Goal: Transaction & Acquisition: Purchase product/service

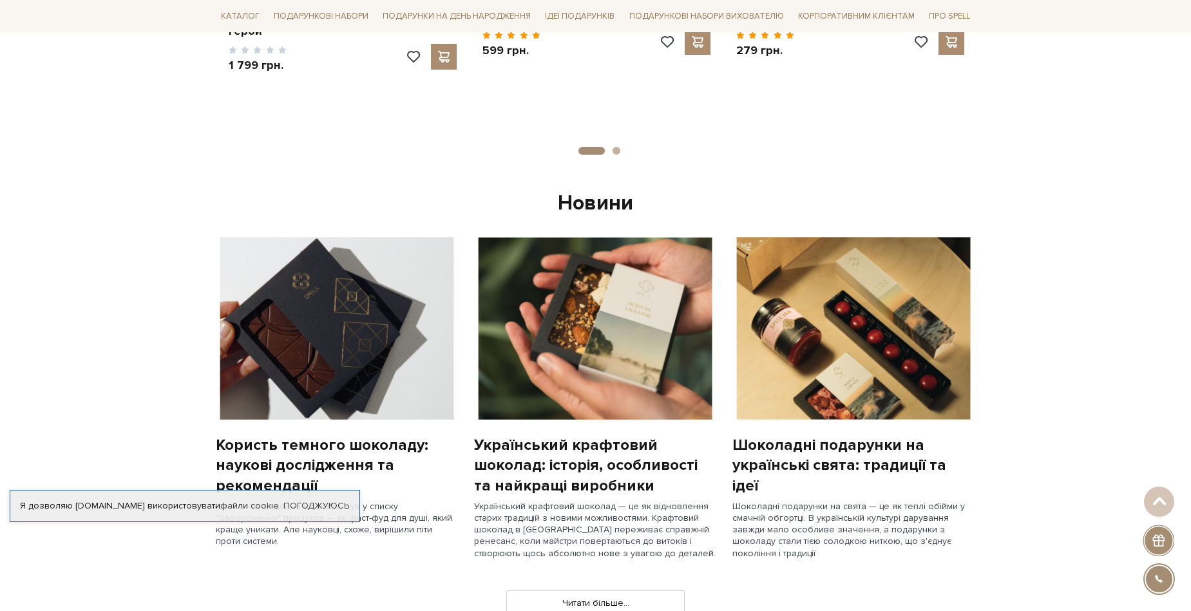
scroll to position [1095, 0]
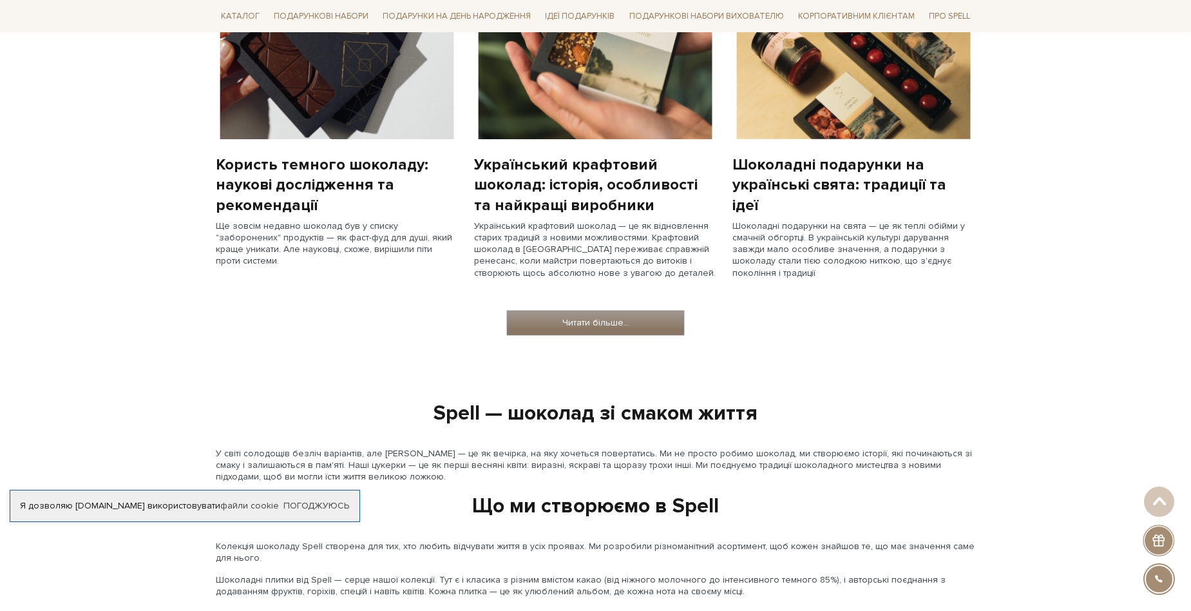
click at [583, 327] on link "Читати більше..." at bounding box center [595, 322] width 177 height 24
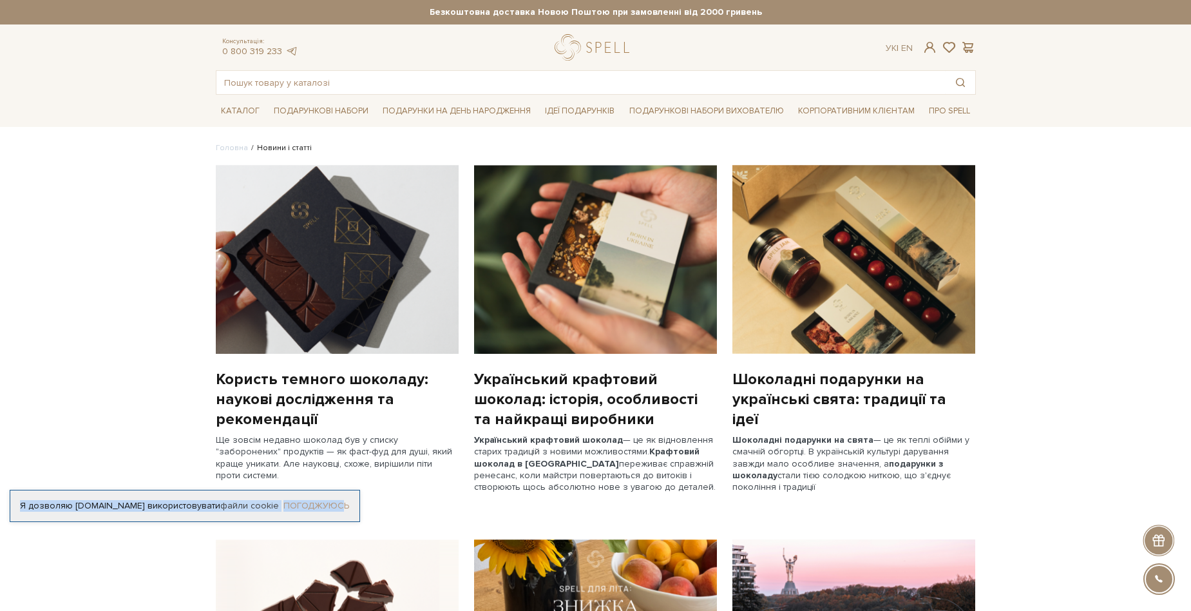
drag, startPoint x: 12, startPoint y: 503, endPoint x: 345, endPoint y: 503, distance: 332.4
click at [345, 503] on div "Я дозволяю spellchocolate.com використовувати файли cookie Погоджуюсь" at bounding box center [185, 506] width 350 height 32
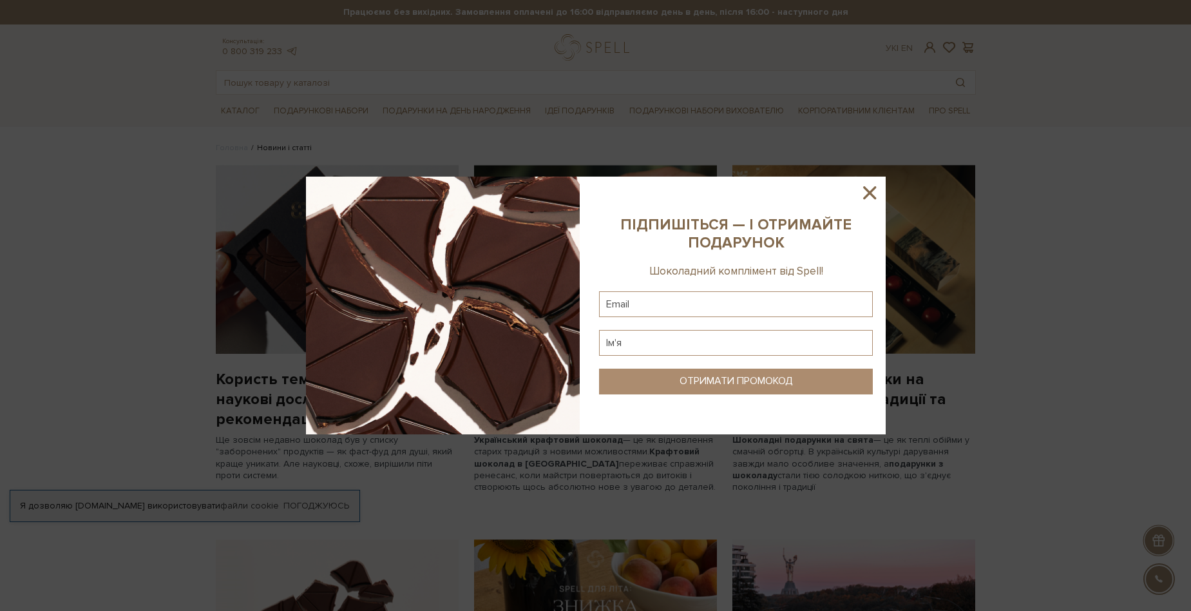
click at [100, 534] on div at bounding box center [595, 305] width 1191 height 611
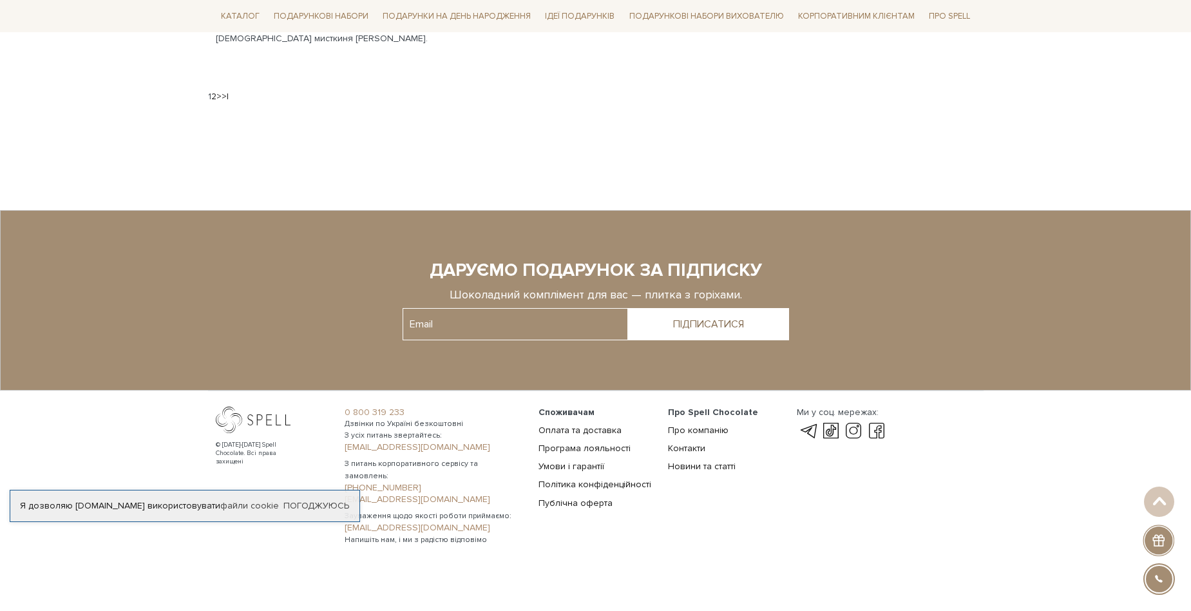
scroll to position [1516, 0]
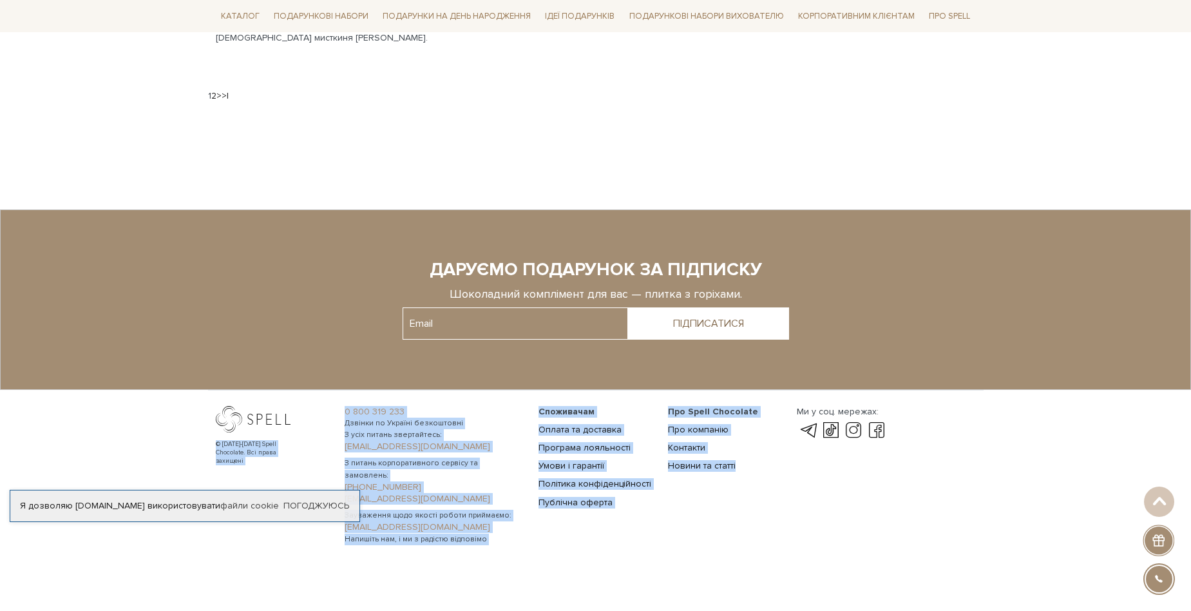
drag, startPoint x: 623, startPoint y: 502, endPoint x: 195, endPoint y: 407, distance: 438.8
click at [195, 407] on footer "© 2016-2025 Spell Chocolate. Всі права захищені 0 800 319 233 Дзвінки по Україн…" at bounding box center [595, 383] width 1191 height 348
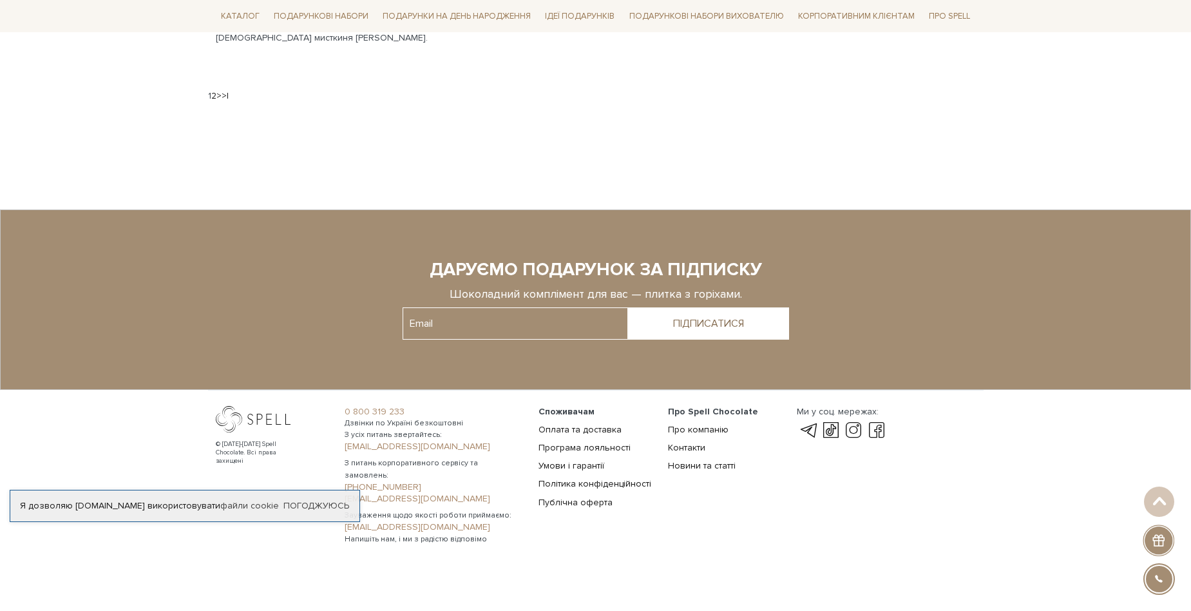
click at [852, 518] on div "© 2016-2025 Spell Chocolate. Всі права захищені Ми у соц. мережах:" at bounding box center [886, 475] width 194 height 139
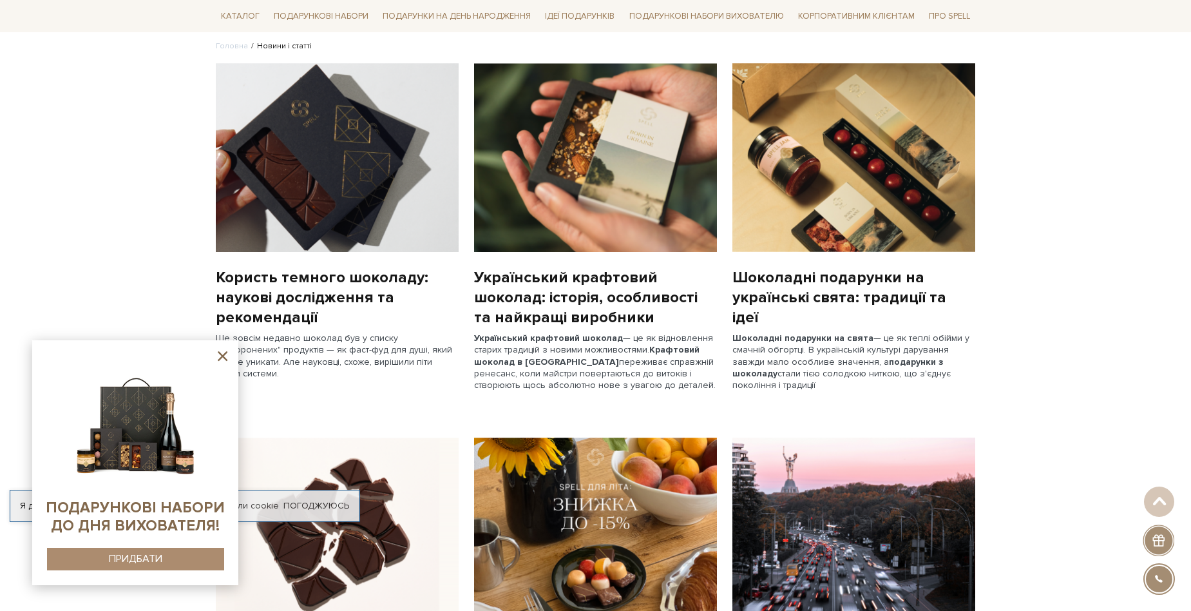
scroll to position [16, 0]
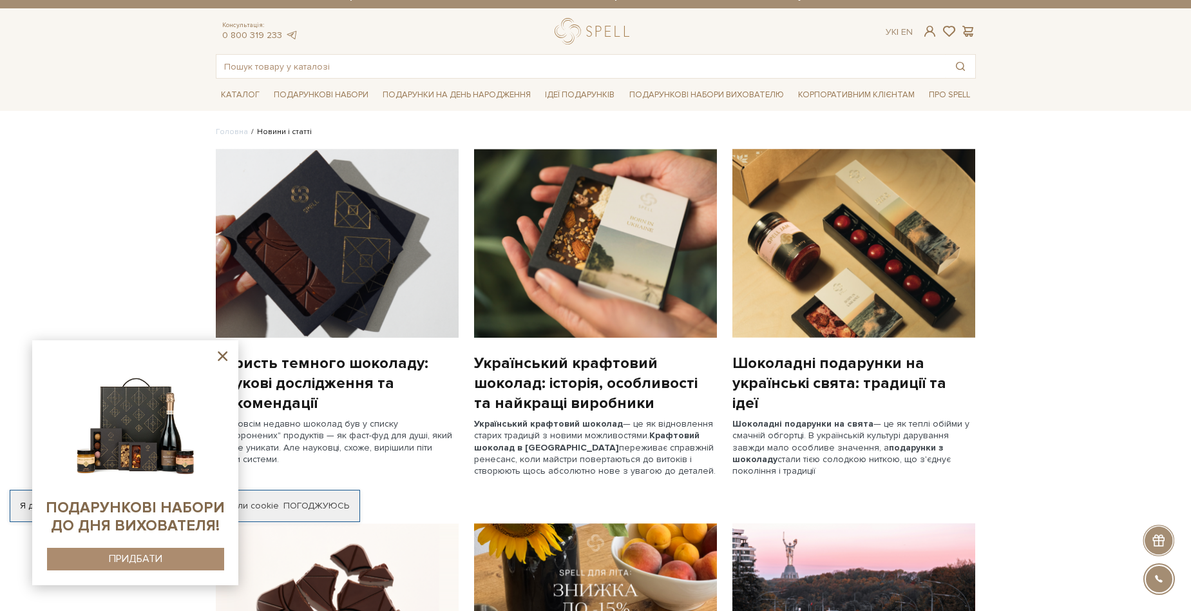
drag, startPoint x: 1102, startPoint y: 361, endPoint x: 1074, endPoint y: 359, distance: 27.7
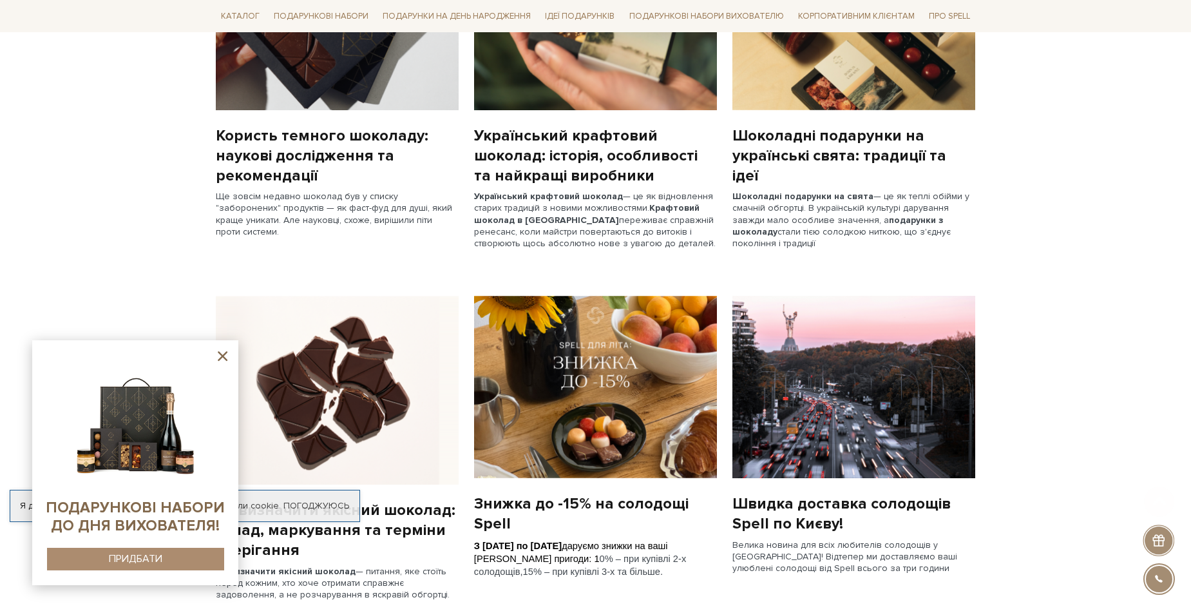
scroll to position [386, 0]
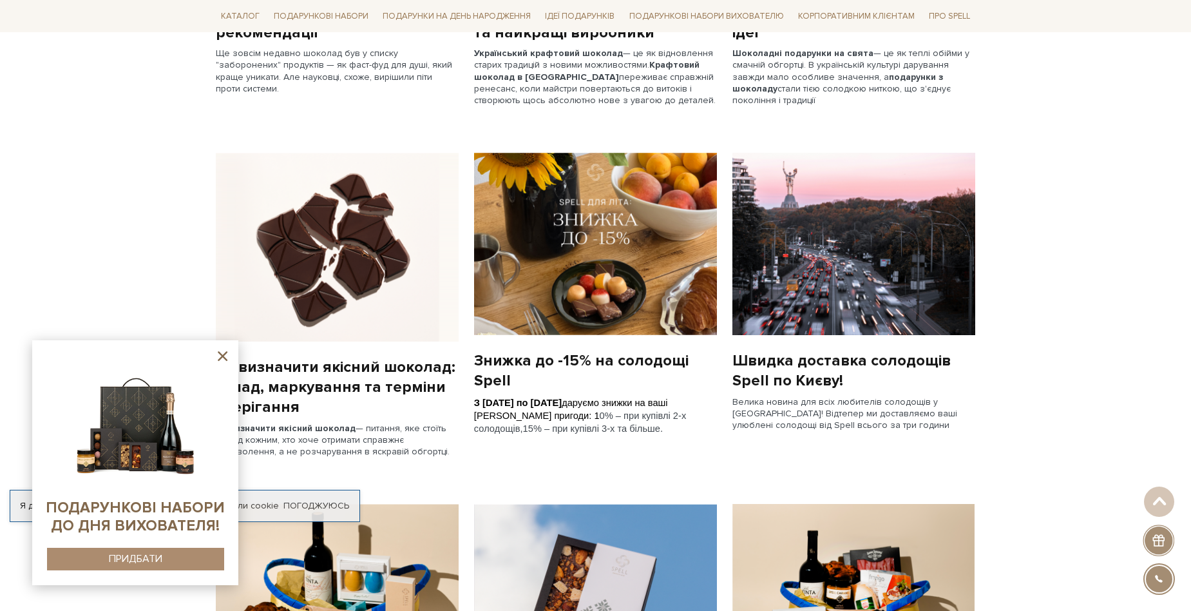
click at [219, 353] on icon at bounding box center [223, 356] width 10 height 10
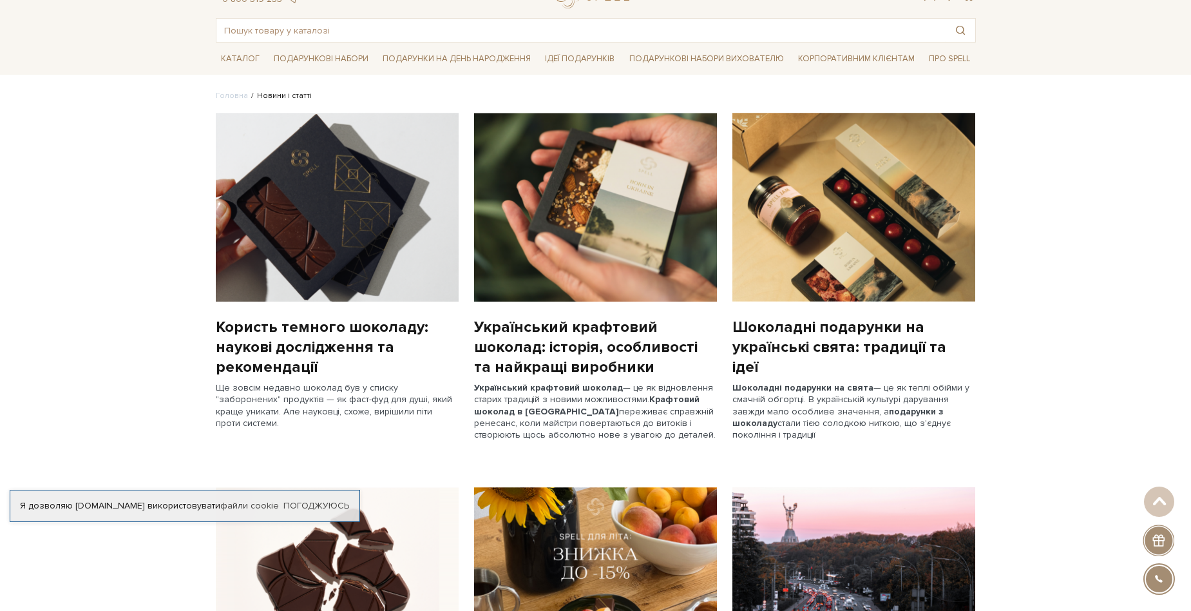
scroll to position [0, 0]
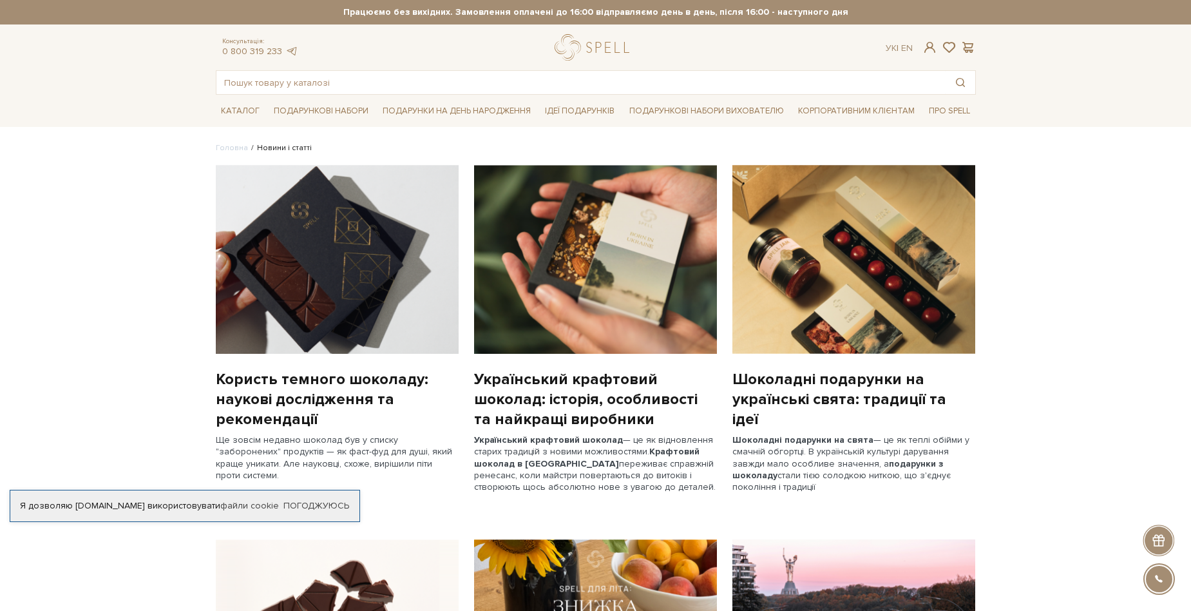
type input "https://spellchocolate.com/"
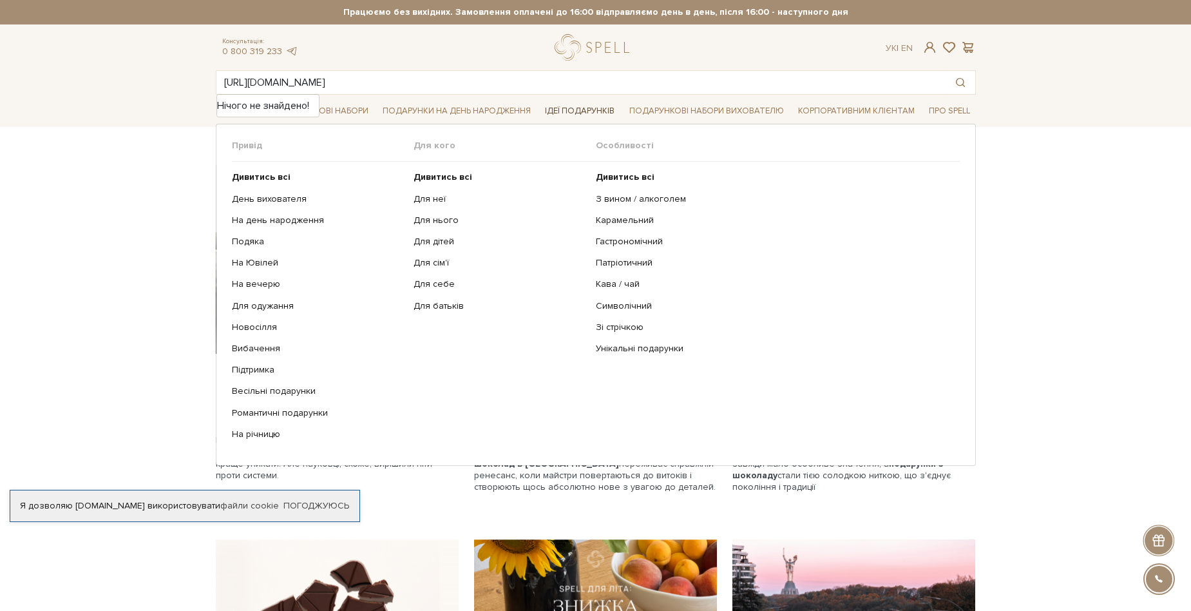
click at [605, 102] on link "Ідеї подарунків" at bounding box center [580, 111] width 80 height 20
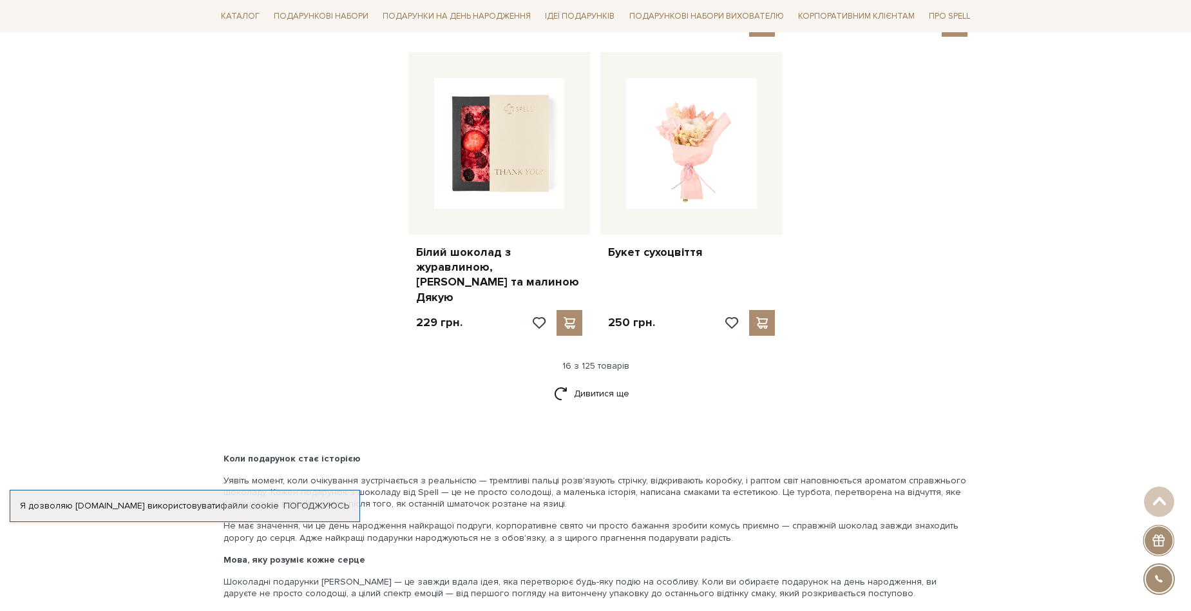
scroll to position [1481, 0]
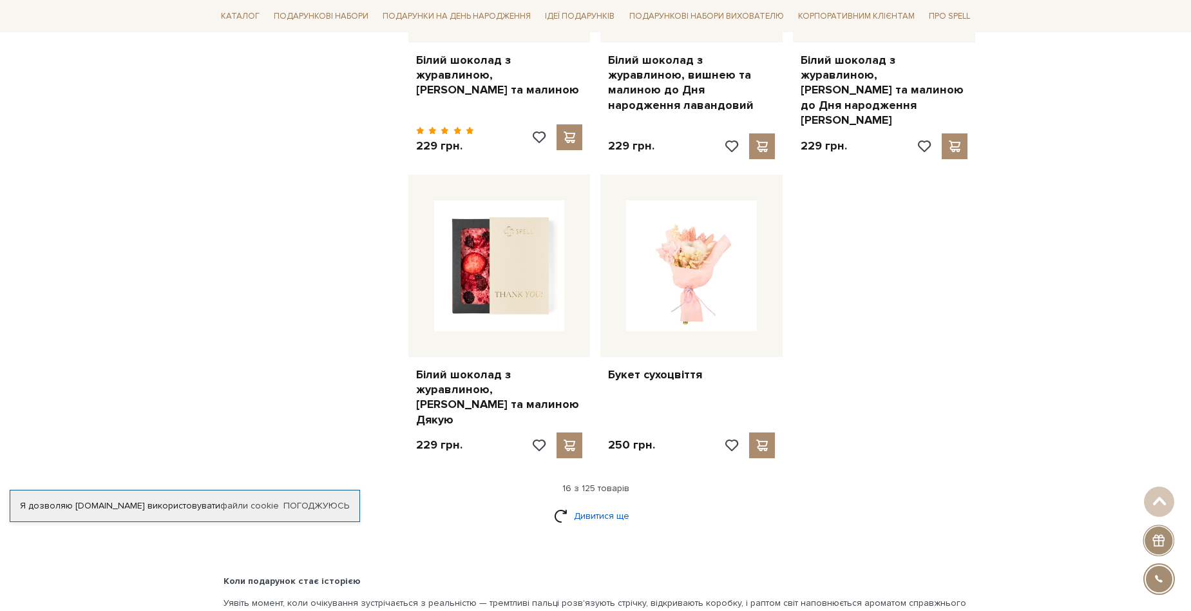
click at [600, 504] on link "Дивитися ще" at bounding box center [596, 515] width 84 height 23
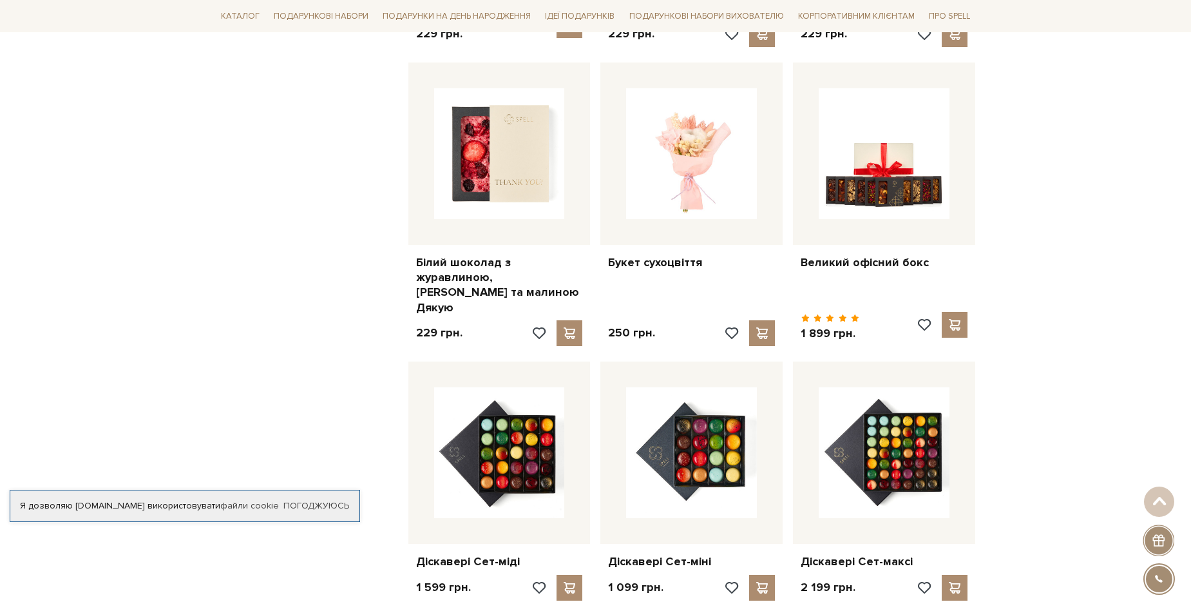
scroll to position [1739, 0]
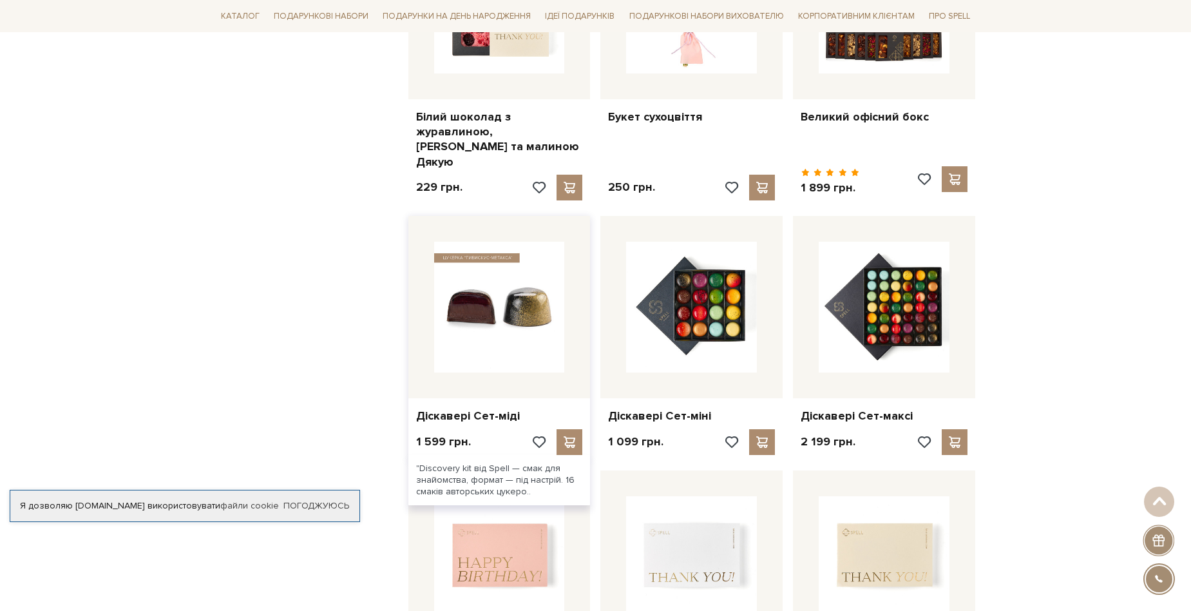
click at [517, 242] on img at bounding box center [499, 307] width 131 height 131
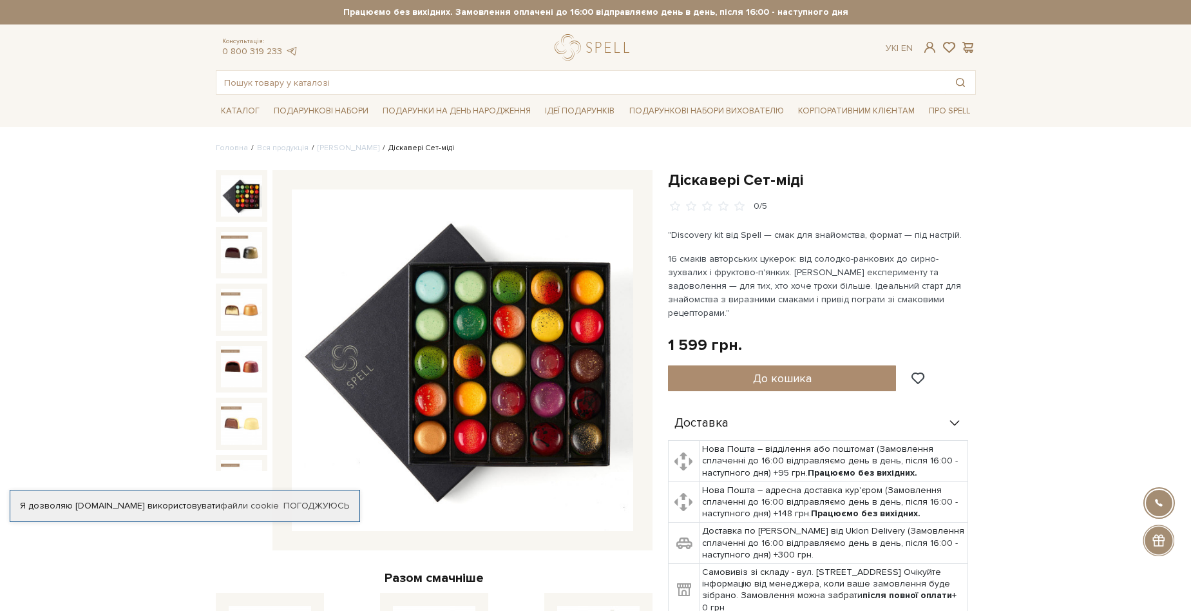
click at [503, 330] on img at bounding box center [462, 359] width 341 height 341
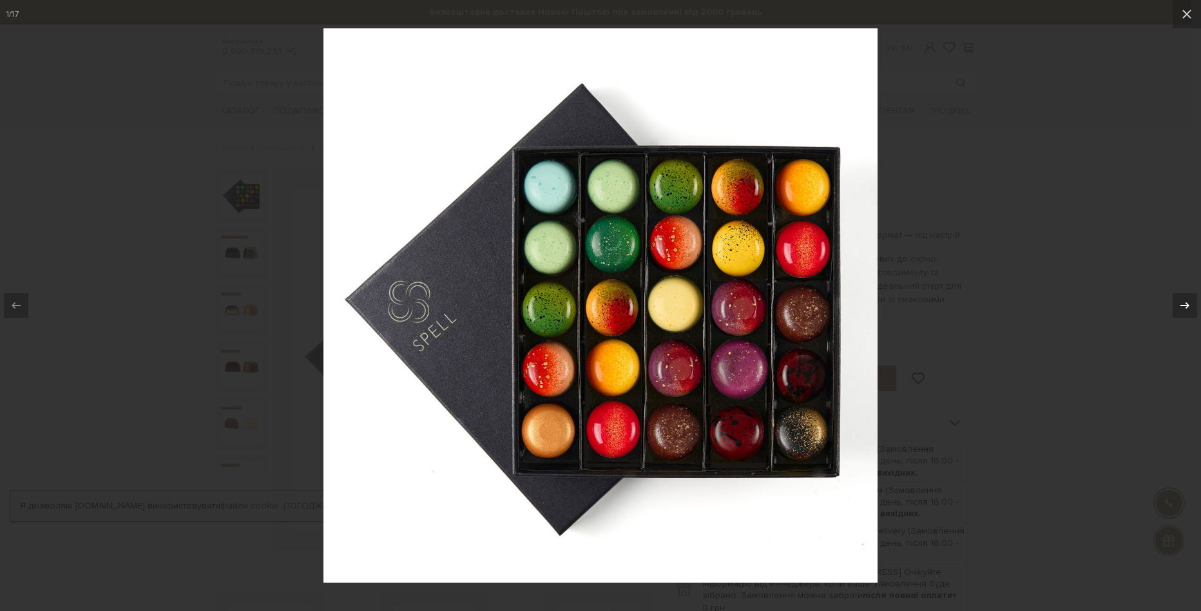
click at [1177, 296] on div at bounding box center [1184, 305] width 24 height 24
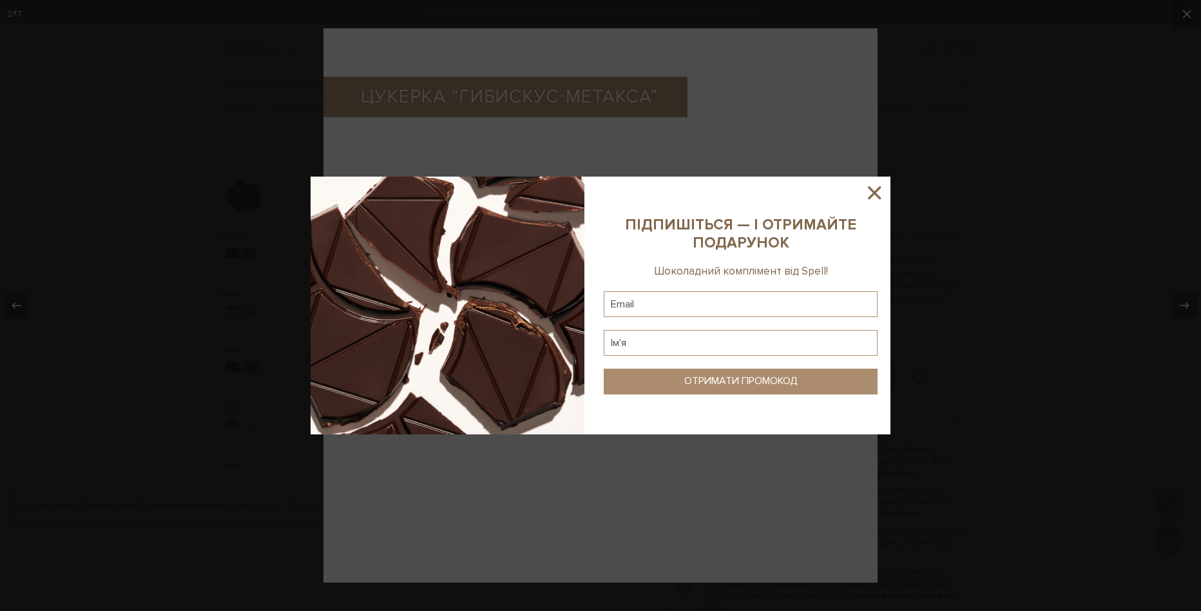
click at [1187, 10] on div at bounding box center [600, 305] width 1201 height 611
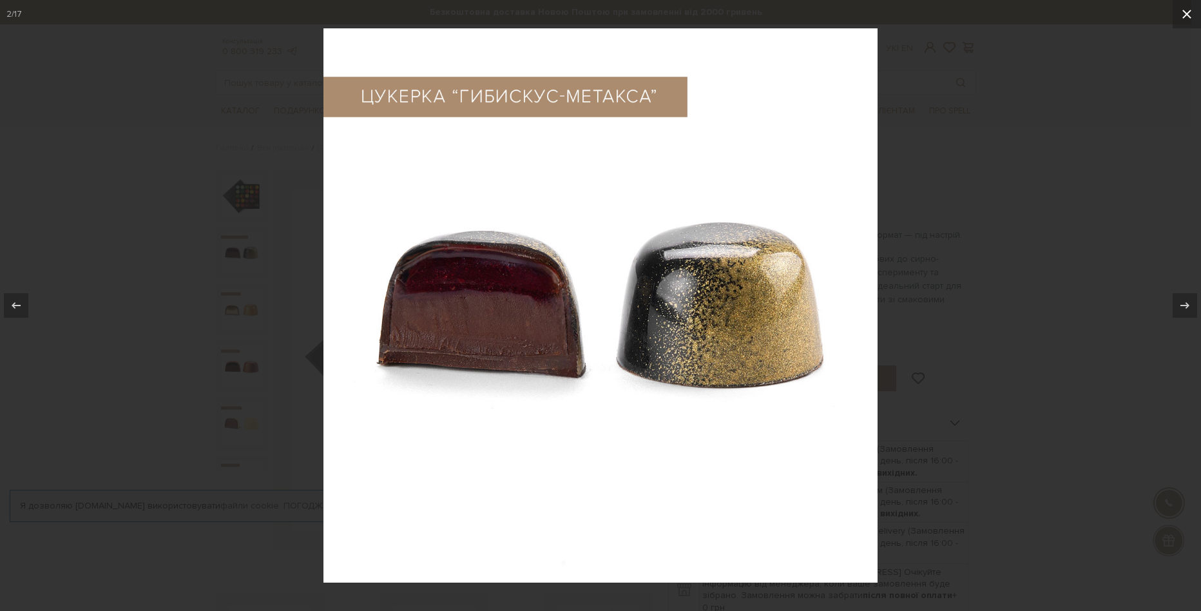
click at [1188, 5] on button at bounding box center [1186, 14] width 28 height 28
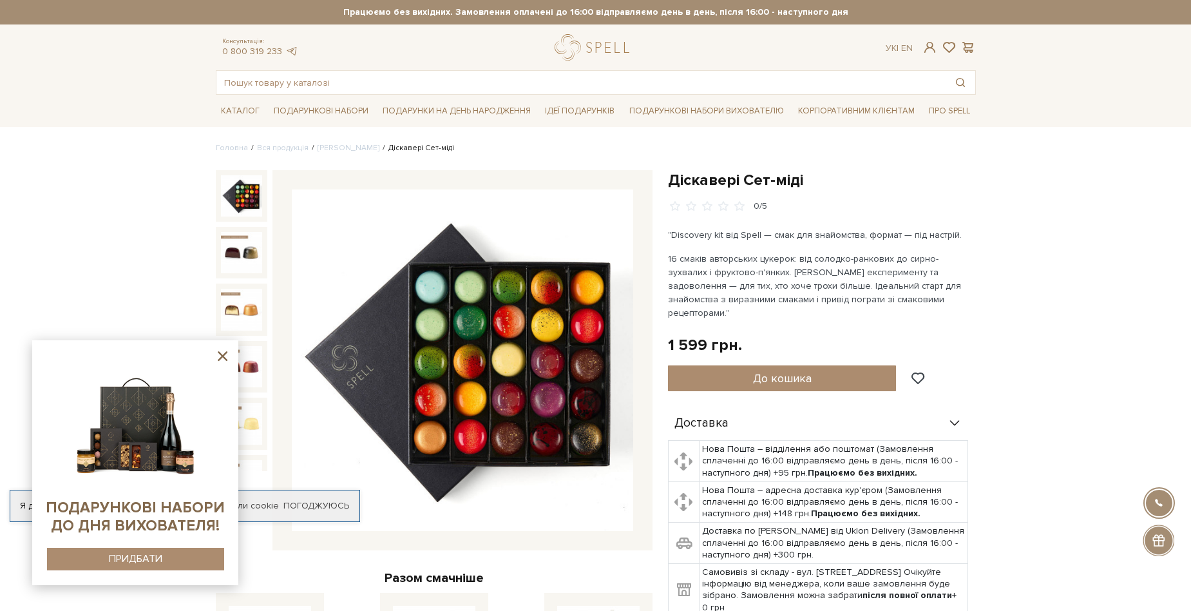
click at [573, 336] on img at bounding box center [462, 359] width 341 height 341
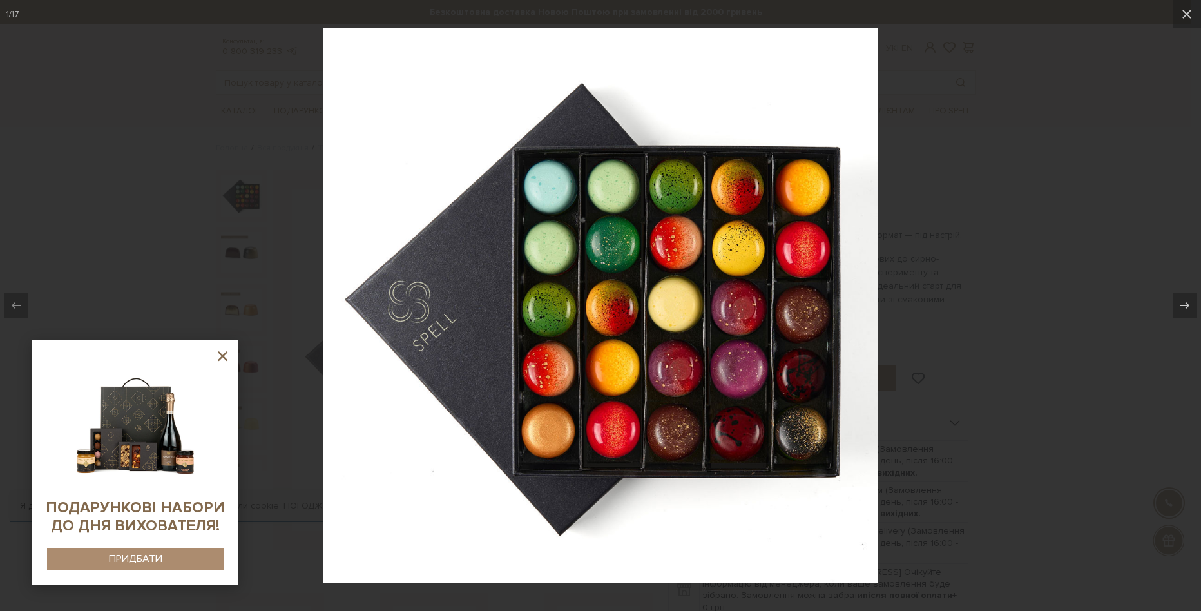
drag, startPoint x: 989, startPoint y: 168, endPoint x: 795, endPoint y: 116, distance: 200.8
click at [989, 167] on div at bounding box center [600, 305] width 1201 height 611
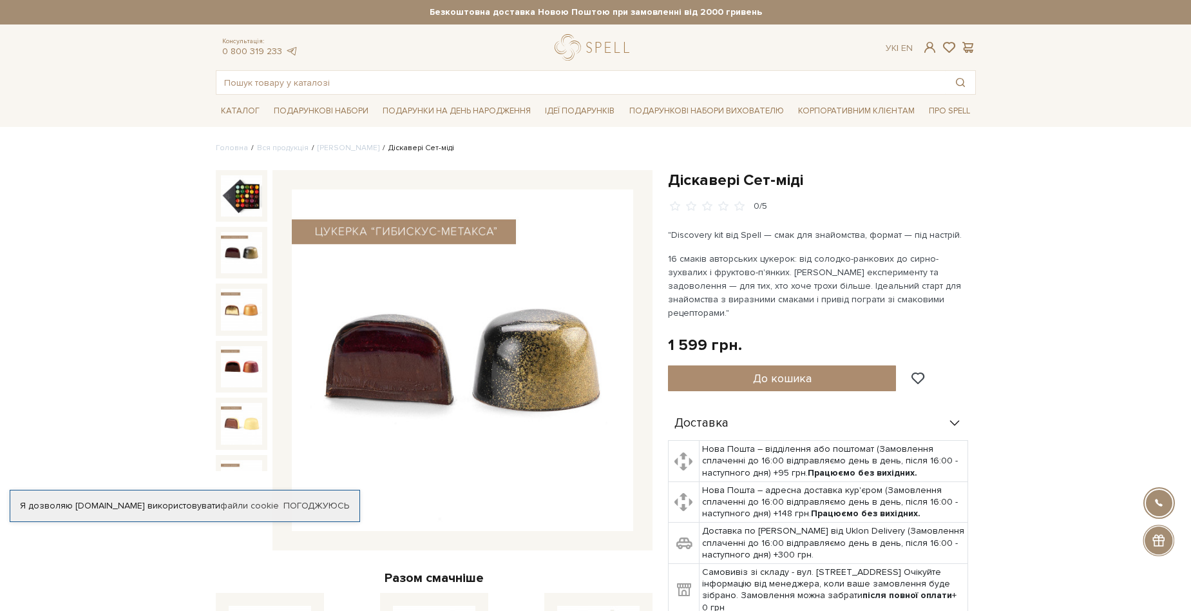
click at [259, 251] on img at bounding box center [241, 252] width 41 height 41
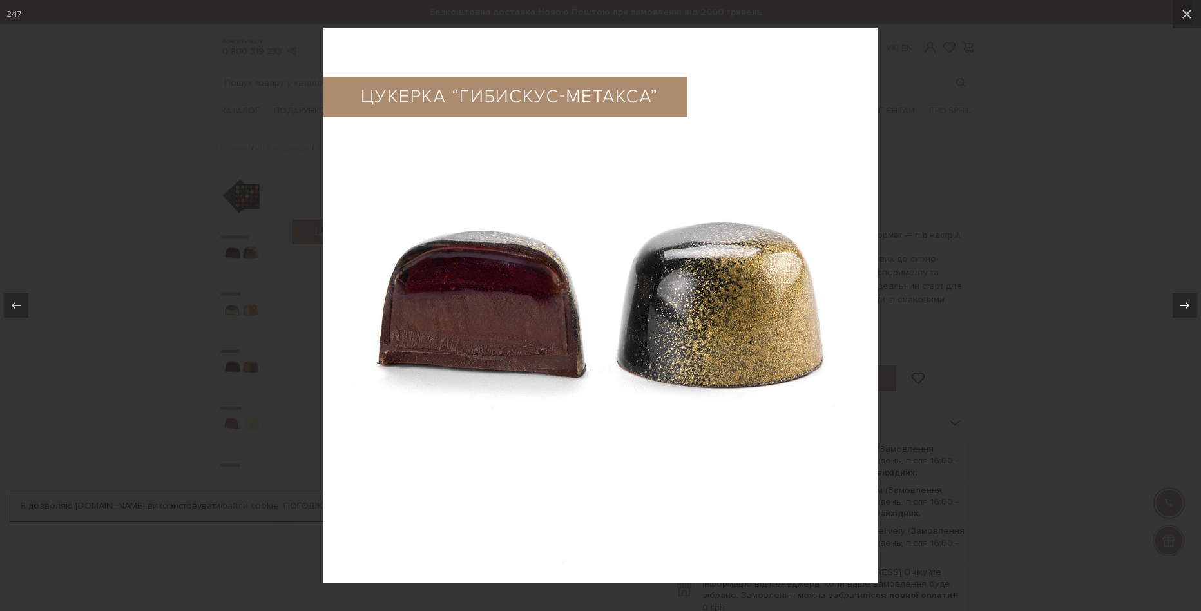
click at [1157, 334] on button at bounding box center [1178, 305] width 45 height 64
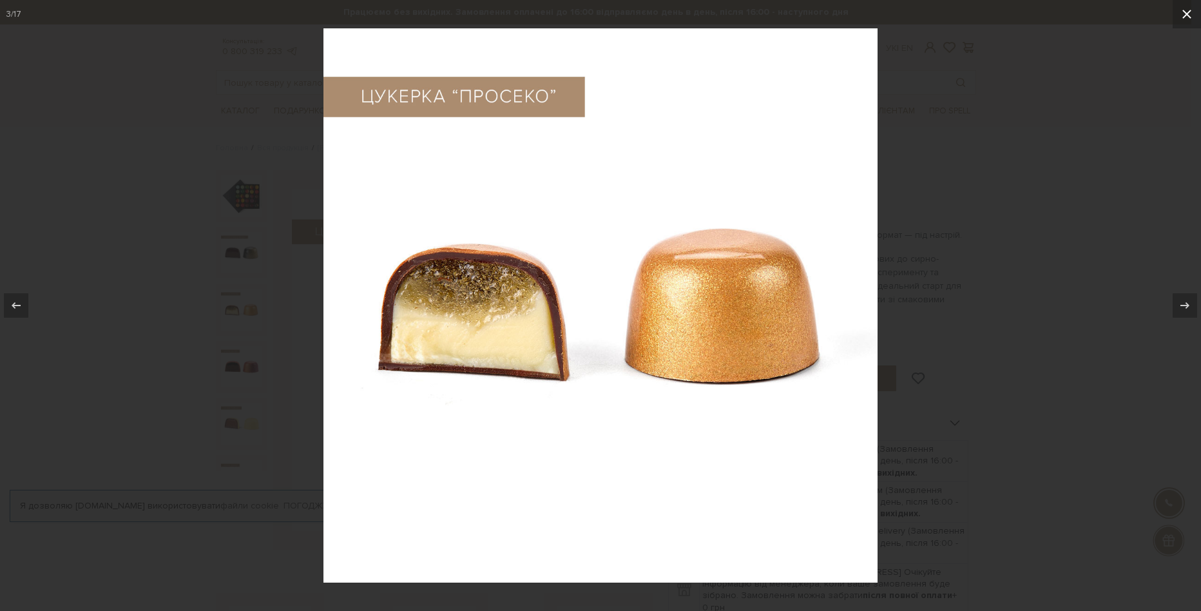
click at [1190, 15] on icon at bounding box center [1186, 13] width 15 height 15
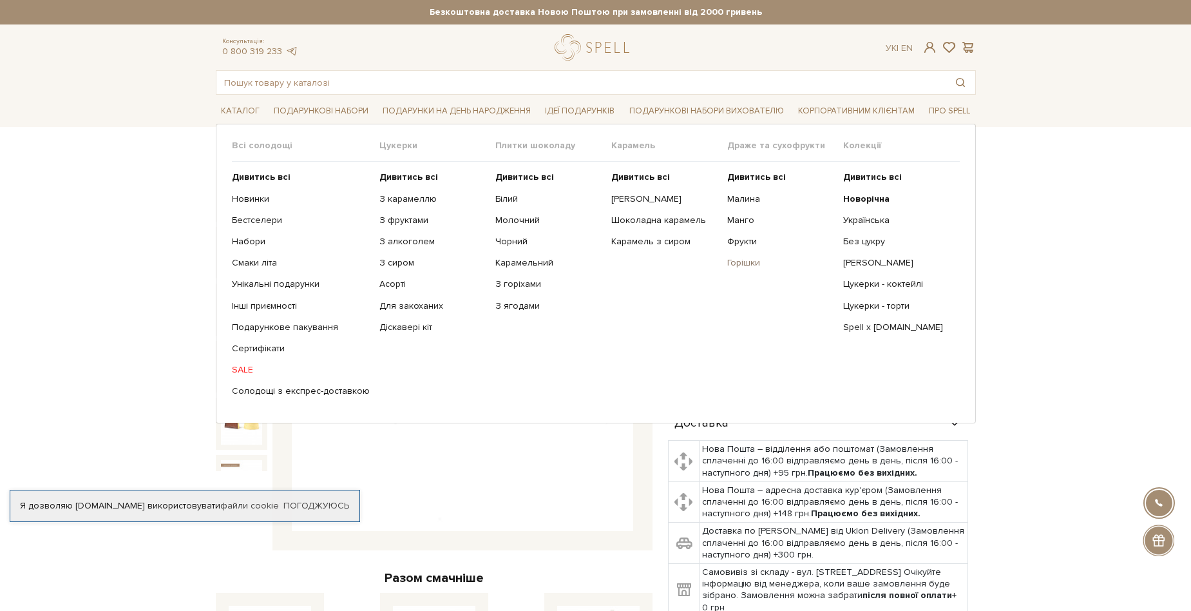
click at [762, 268] on link "Горішки" at bounding box center [780, 263] width 106 height 12
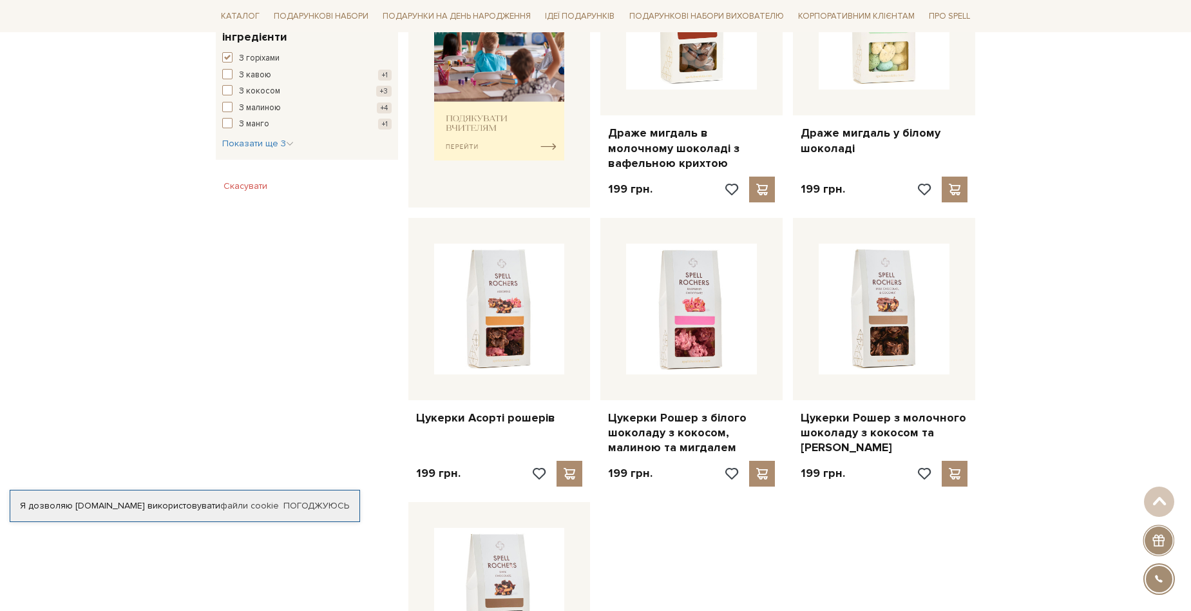
scroll to position [709, 0]
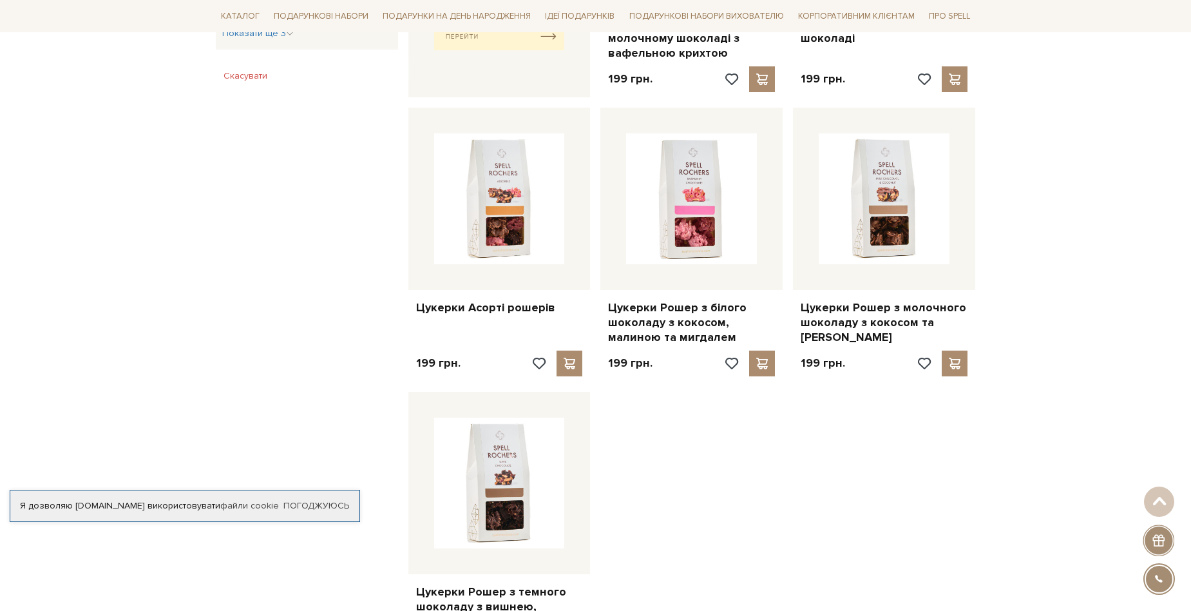
click at [1098, 300] on div "Головна Вся продукція Драже та сухофрукти Всі драже і сухофрукти з горіхами Всі…" at bounding box center [595, 255] width 1191 height 1642
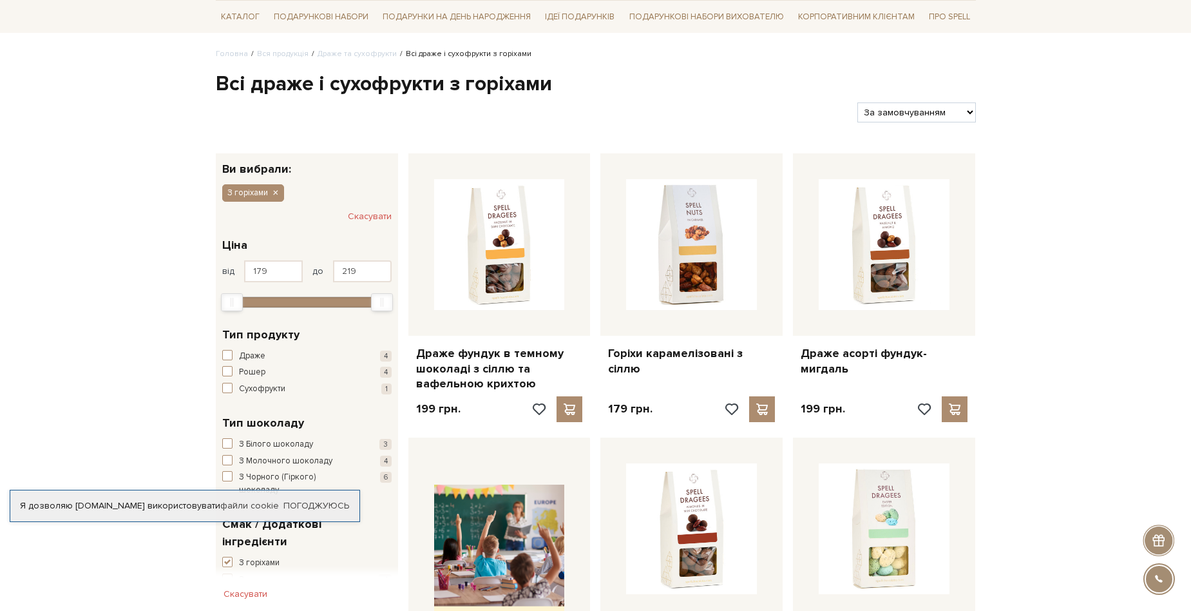
scroll to position [193, 0]
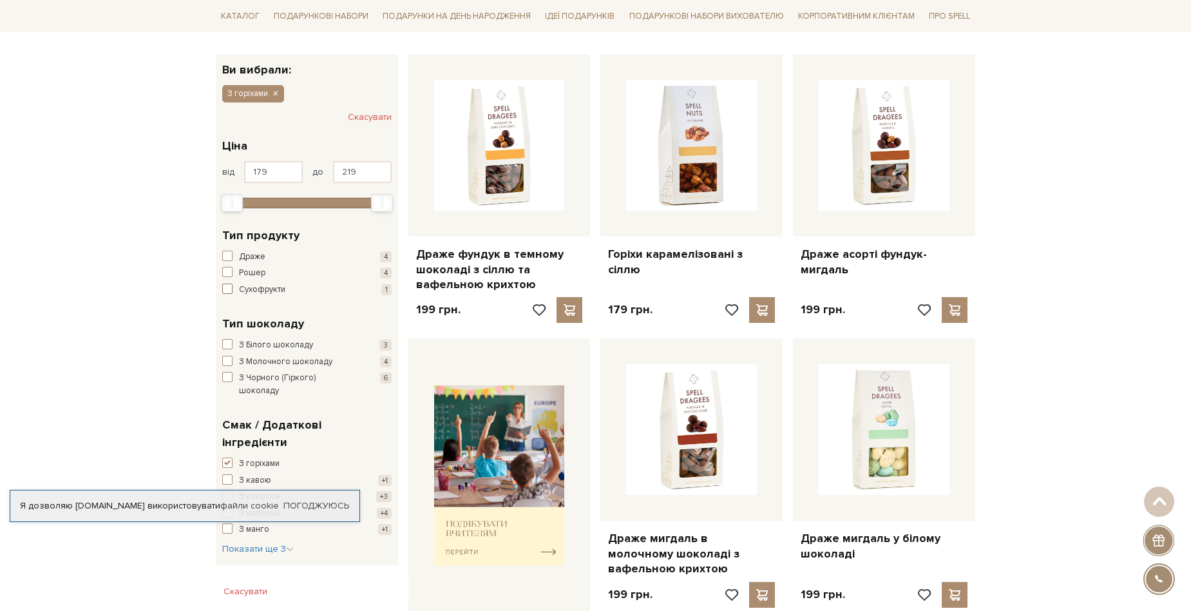
click at [261, 291] on span "Сухофрукти" at bounding box center [262, 289] width 46 height 13
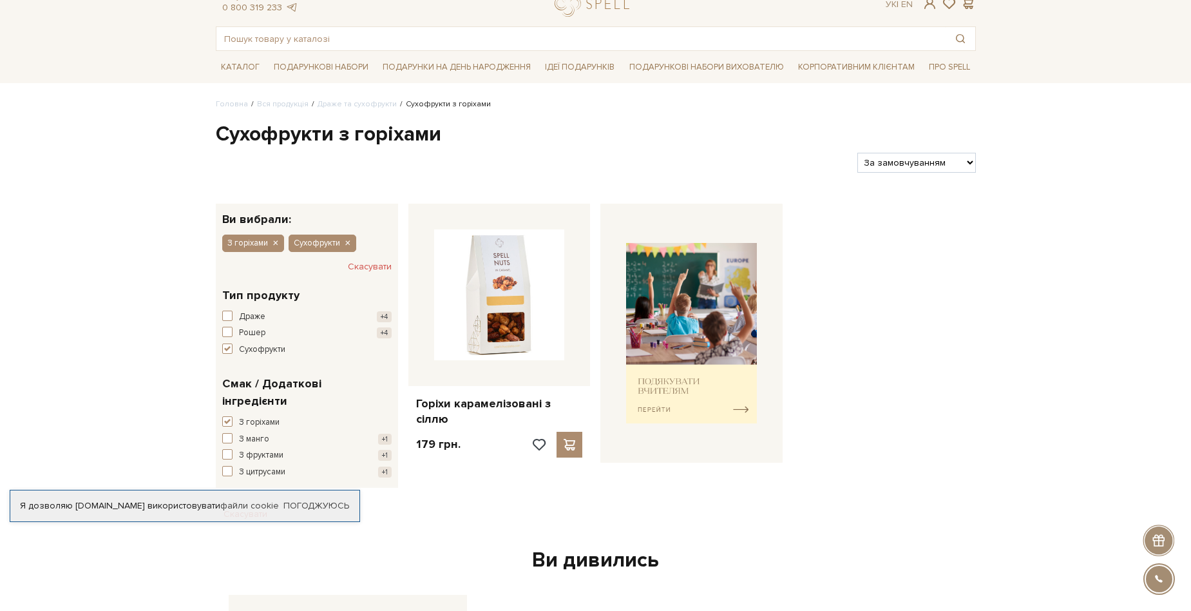
scroll to position [64, 0]
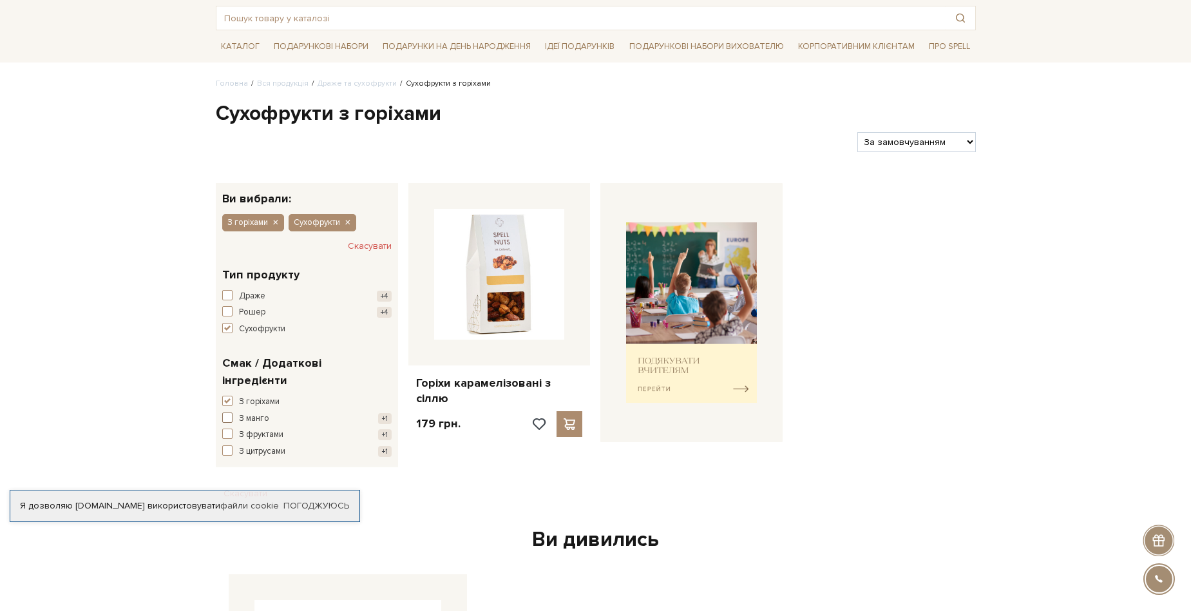
click at [249, 412] on span "З манго" at bounding box center [254, 418] width 30 height 13
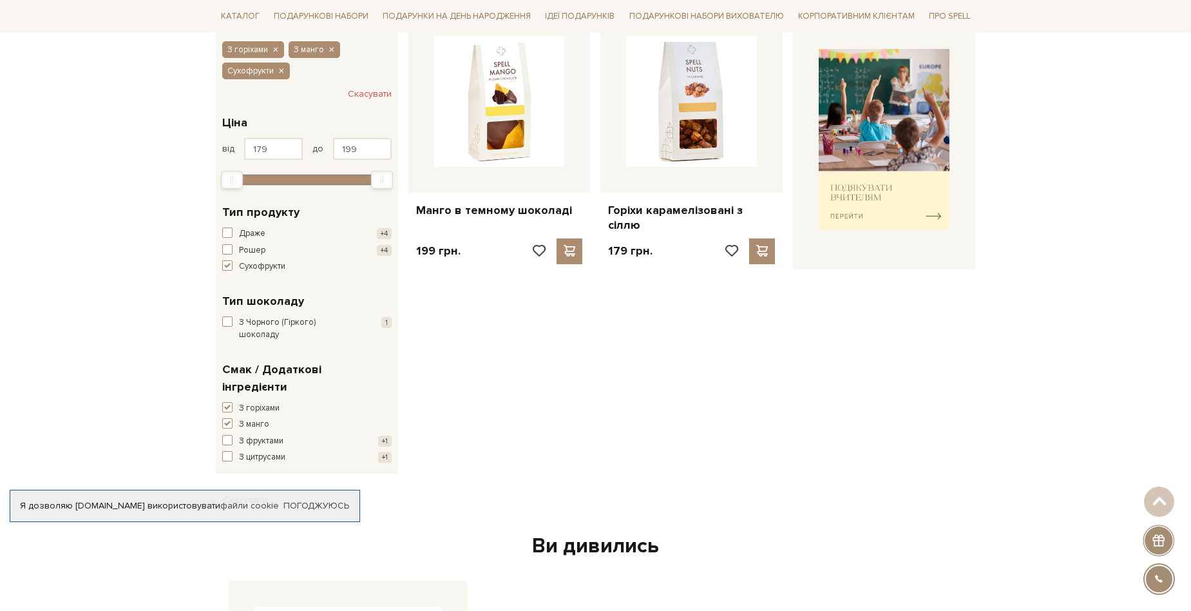
scroll to position [322, 0]
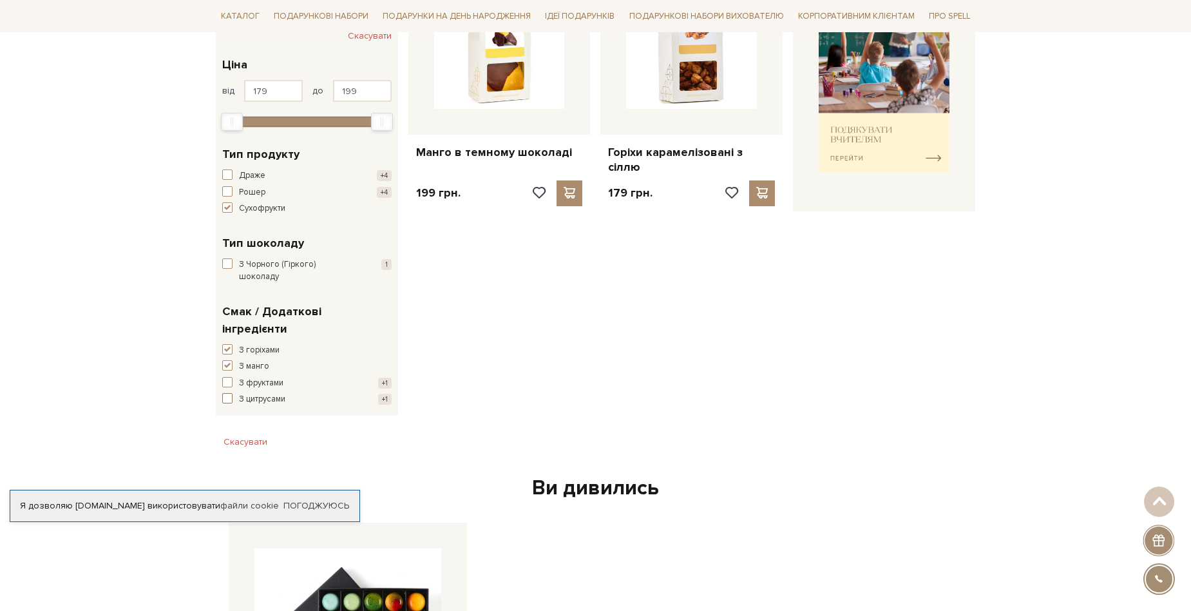
click at [269, 393] on span "З цитрусами" at bounding box center [262, 399] width 46 height 13
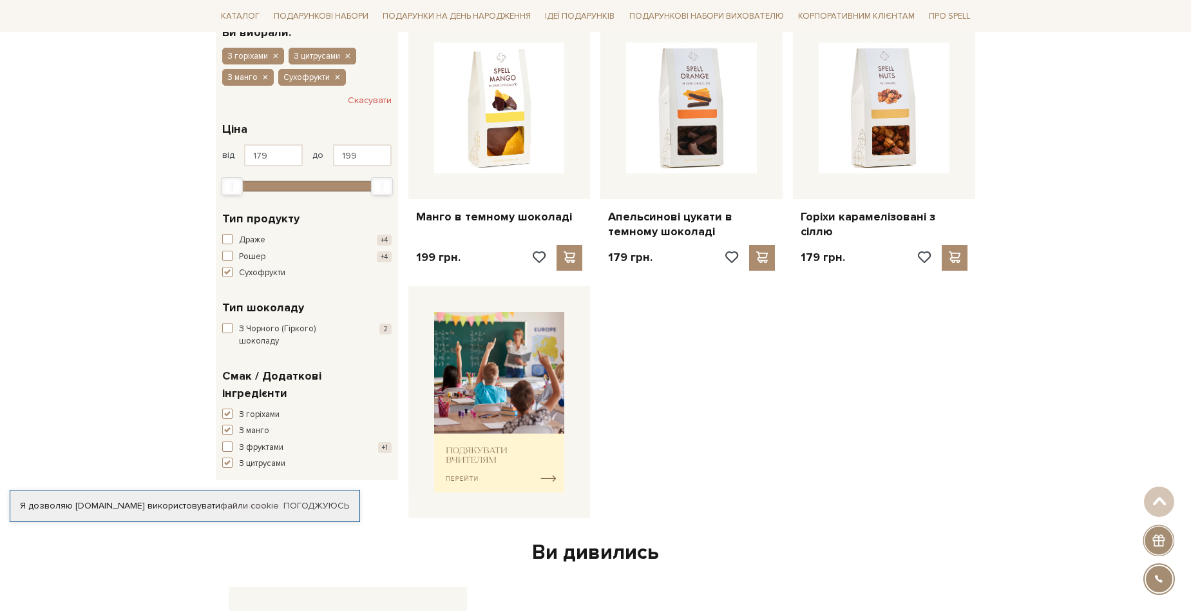
scroll to position [322, 0]
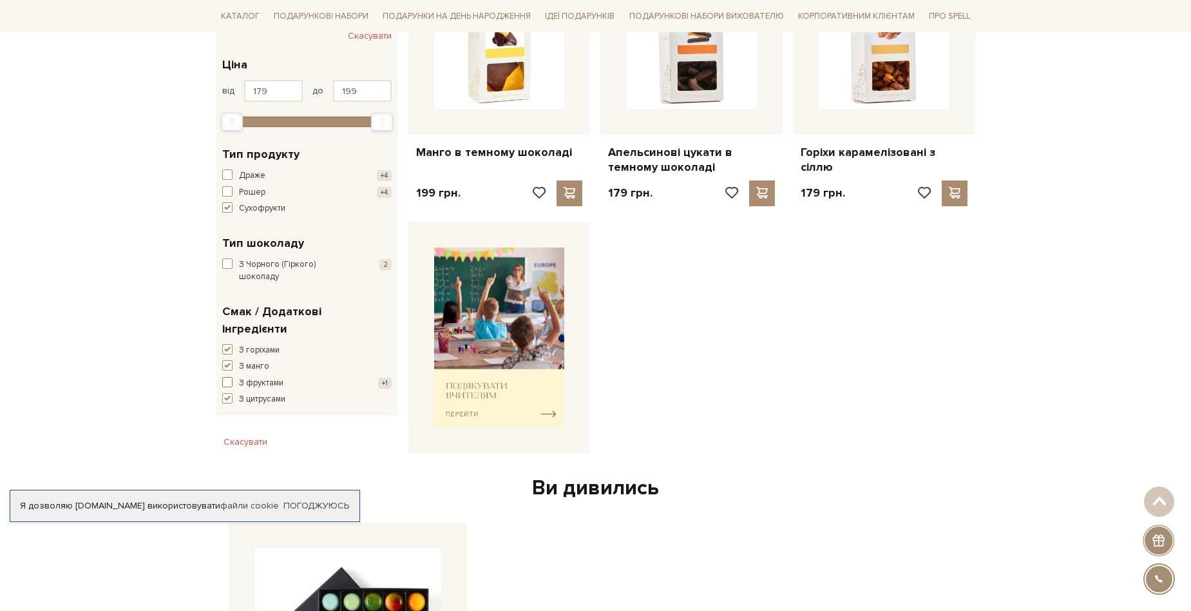
click at [262, 377] on span "З фруктами" at bounding box center [261, 383] width 44 height 13
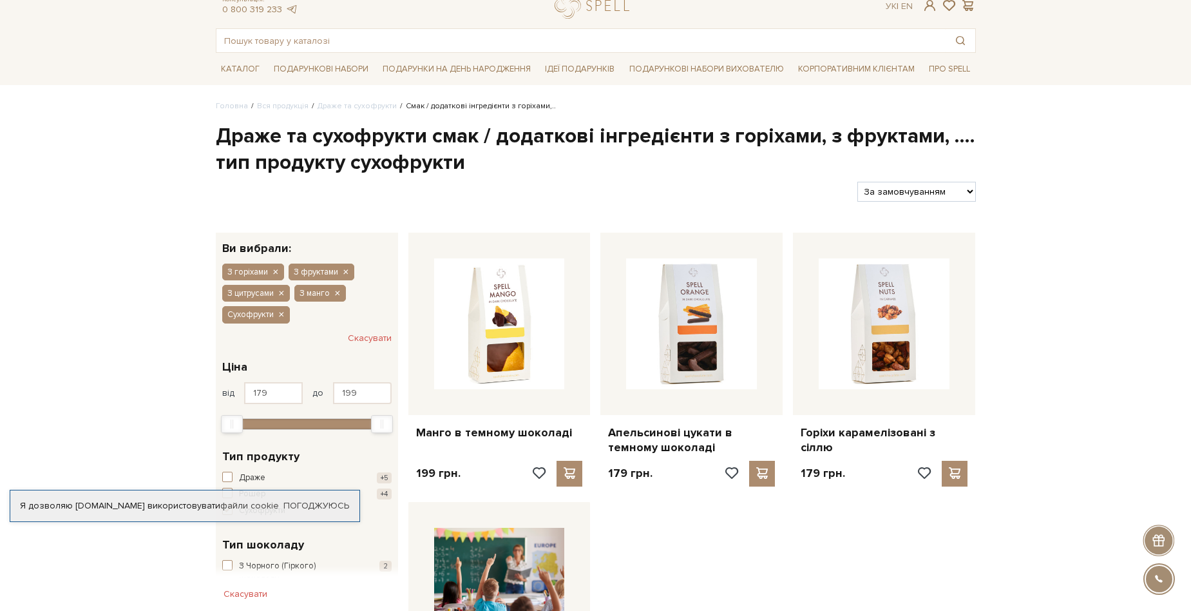
scroll to position [64, 0]
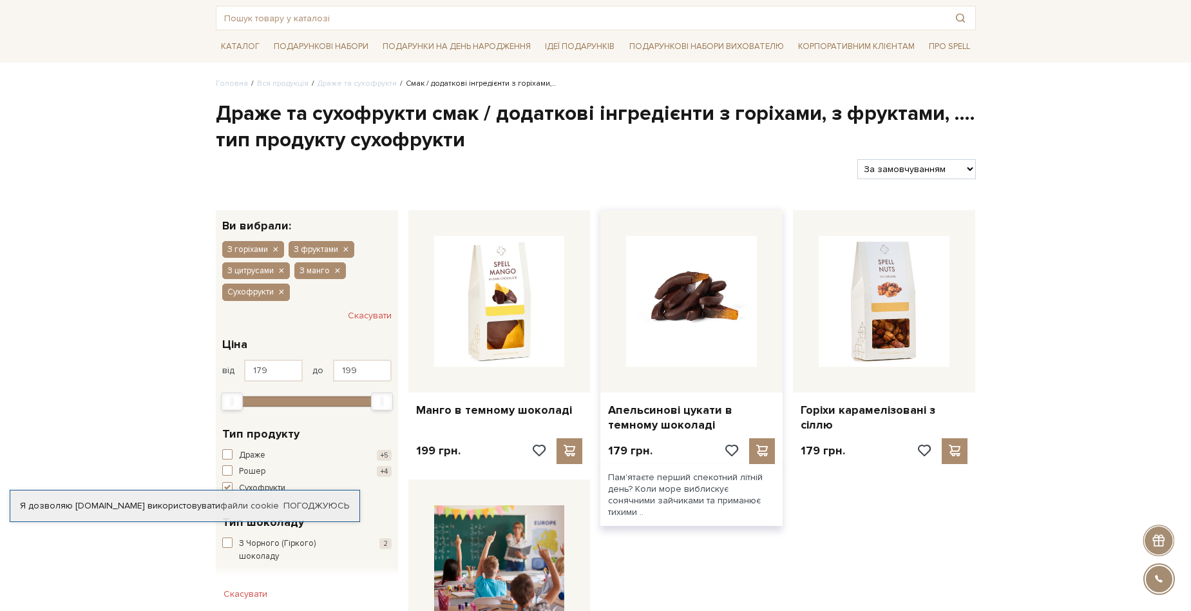
click at [714, 334] on img at bounding box center [691, 301] width 131 height 131
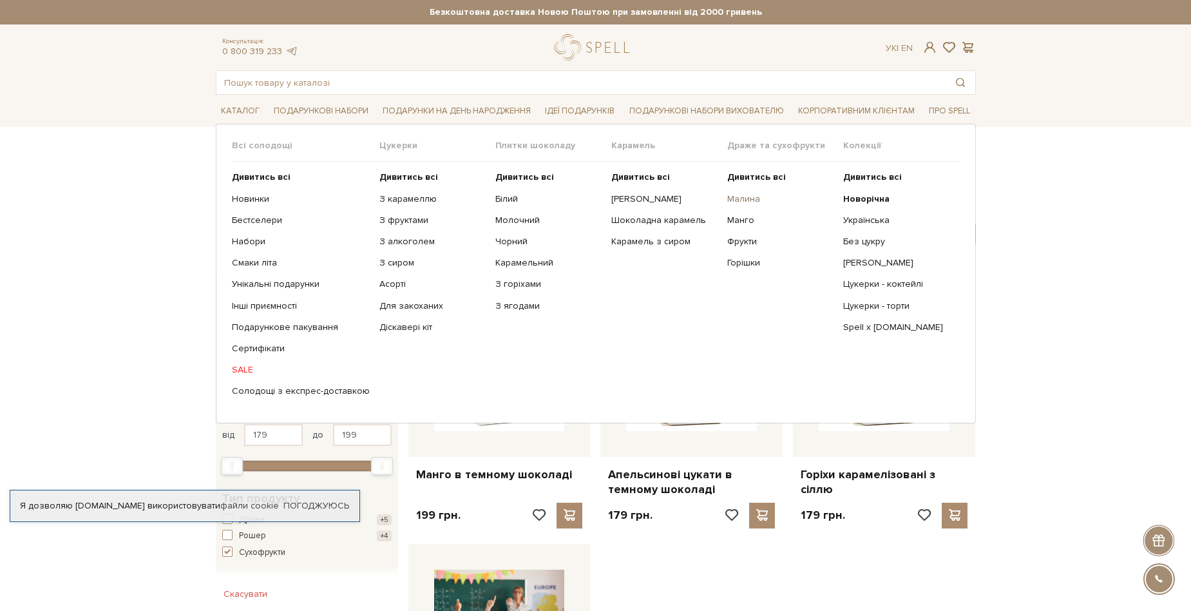
click at [738, 195] on link "Малина" at bounding box center [780, 199] width 106 height 12
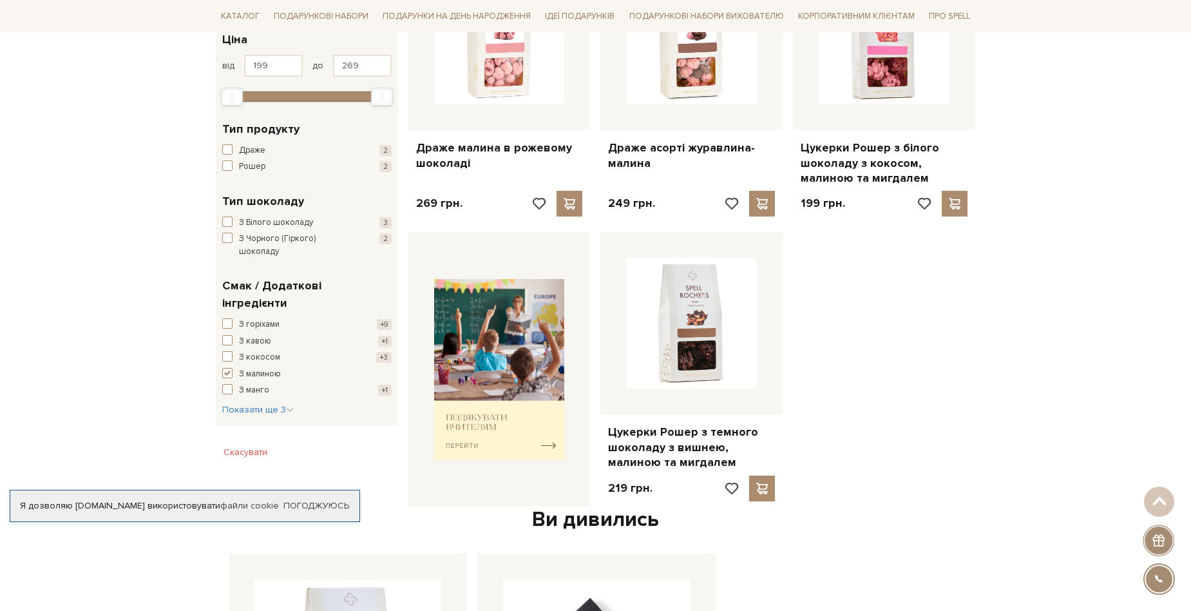
scroll to position [322, 0]
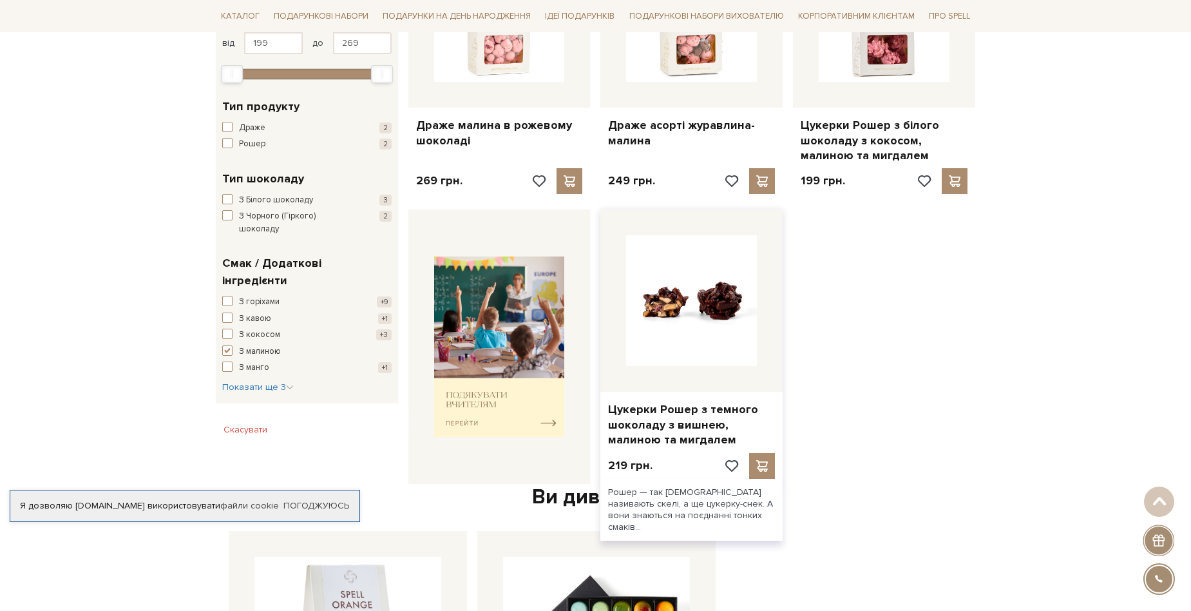
click at [707, 316] on img at bounding box center [691, 300] width 131 height 131
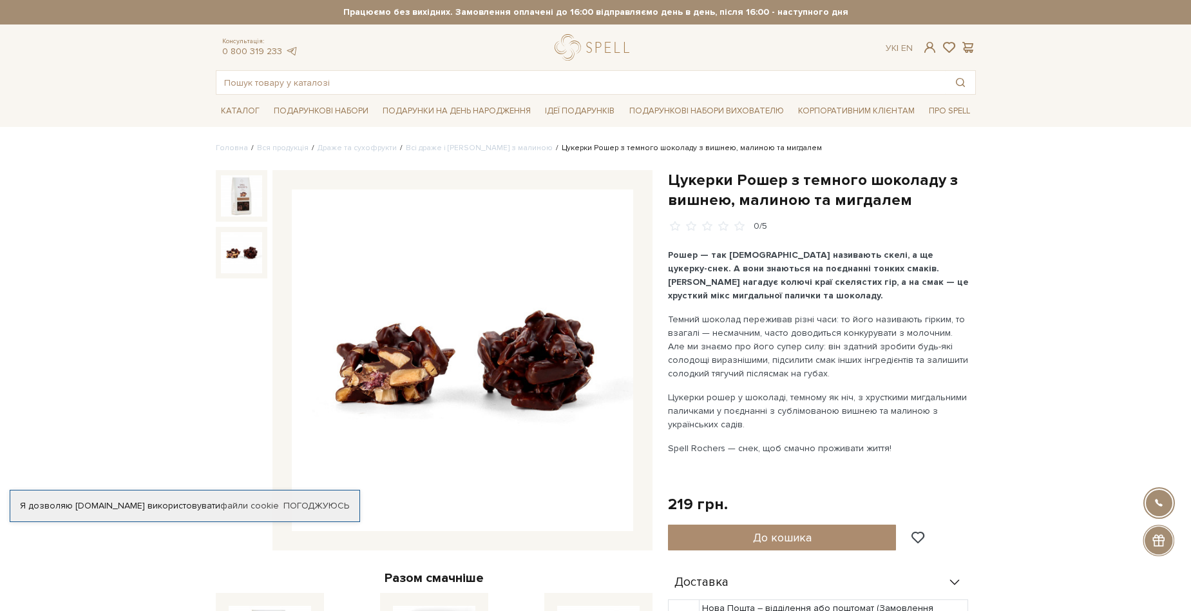
click at [242, 260] on img at bounding box center [241, 252] width 41 height 41
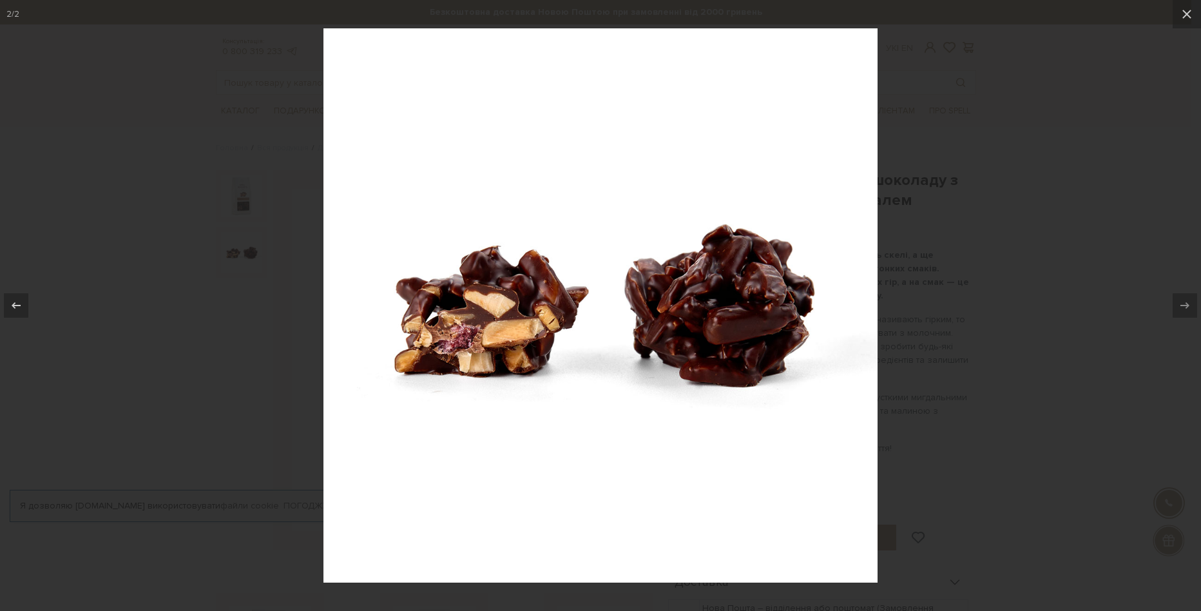
click at [987, 104] on div at bounding box center [600, 305] width 1201 height 611
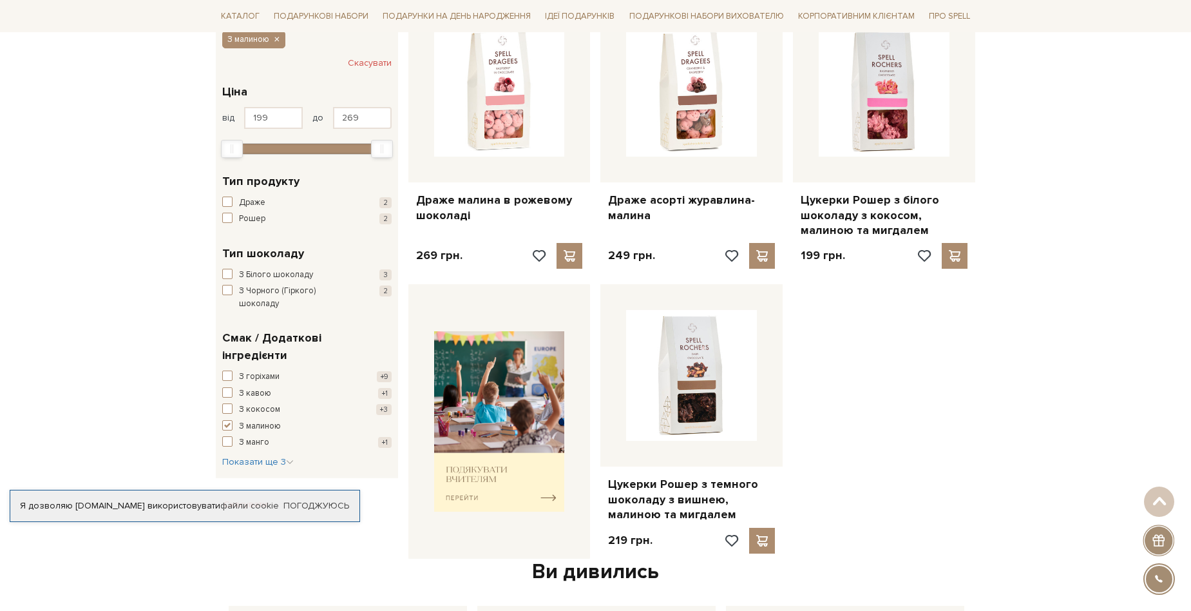
scroll to position [193, 0]
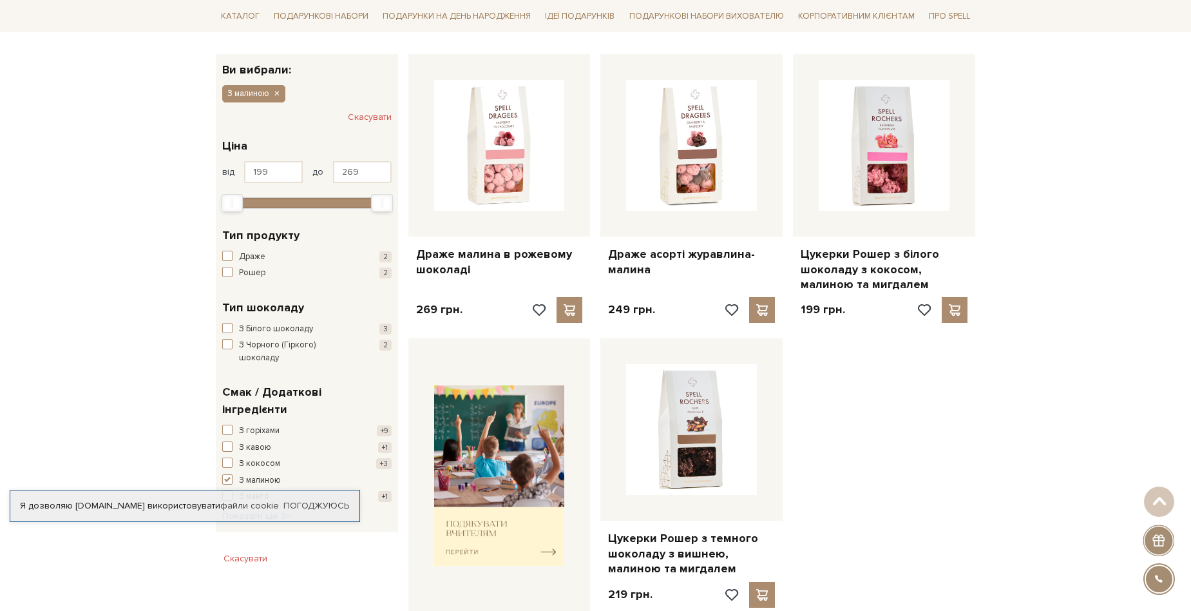
click at [249, 490] on span "З манго" at bounding box center [254, 496] width 30 height 13
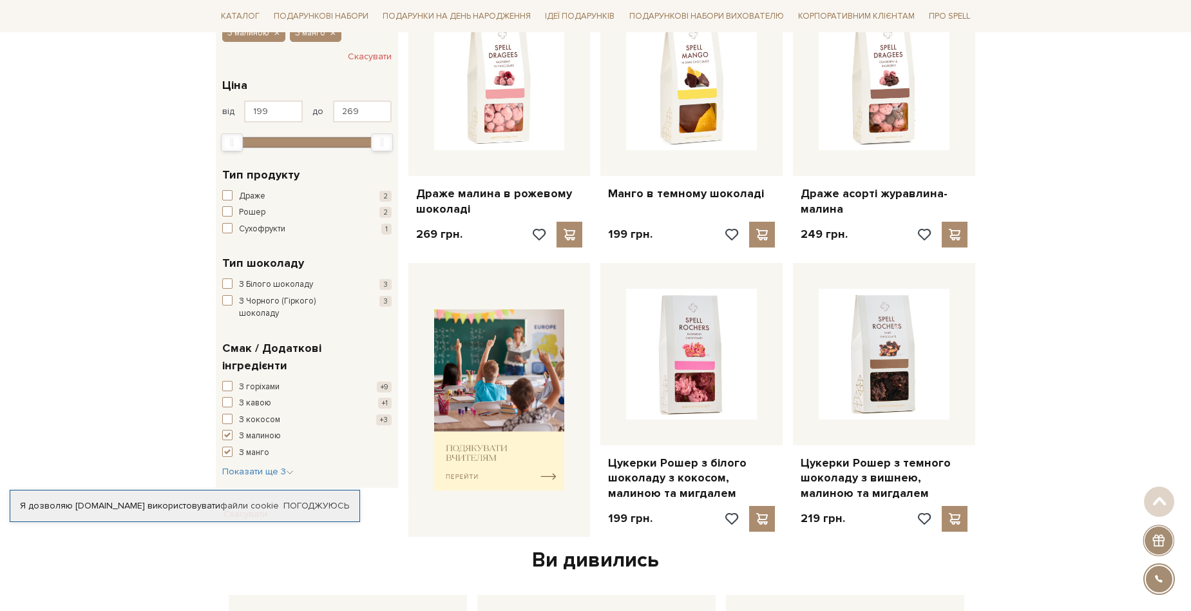
scroll to position [258, 0]
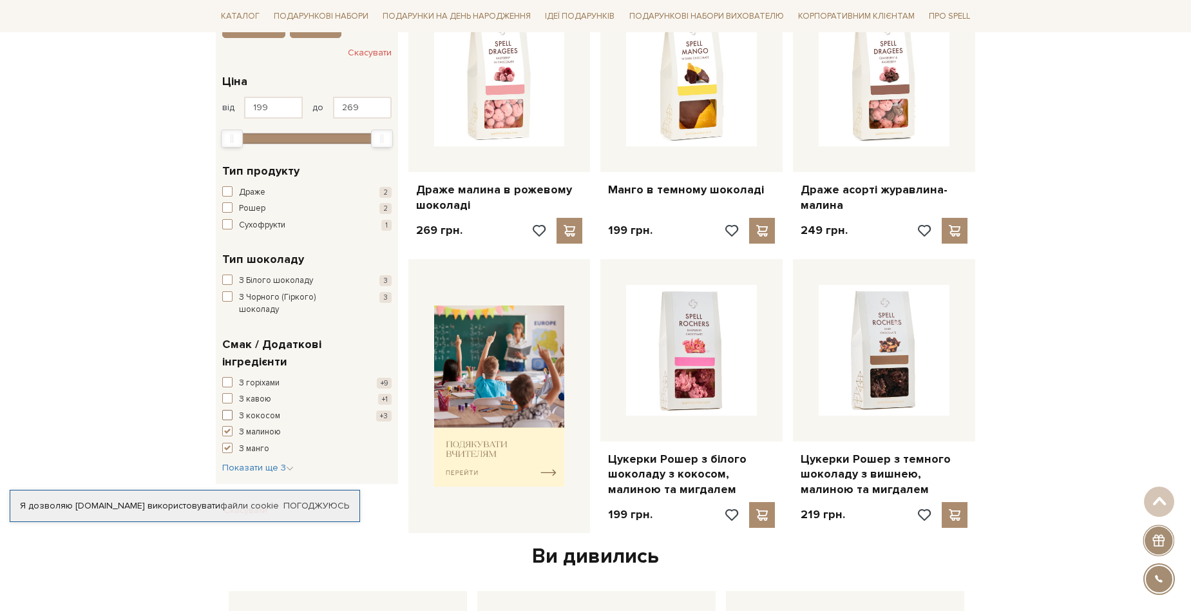
click at [225, 410] on span "button" at bounding box center [227, 415] width 10 height 10
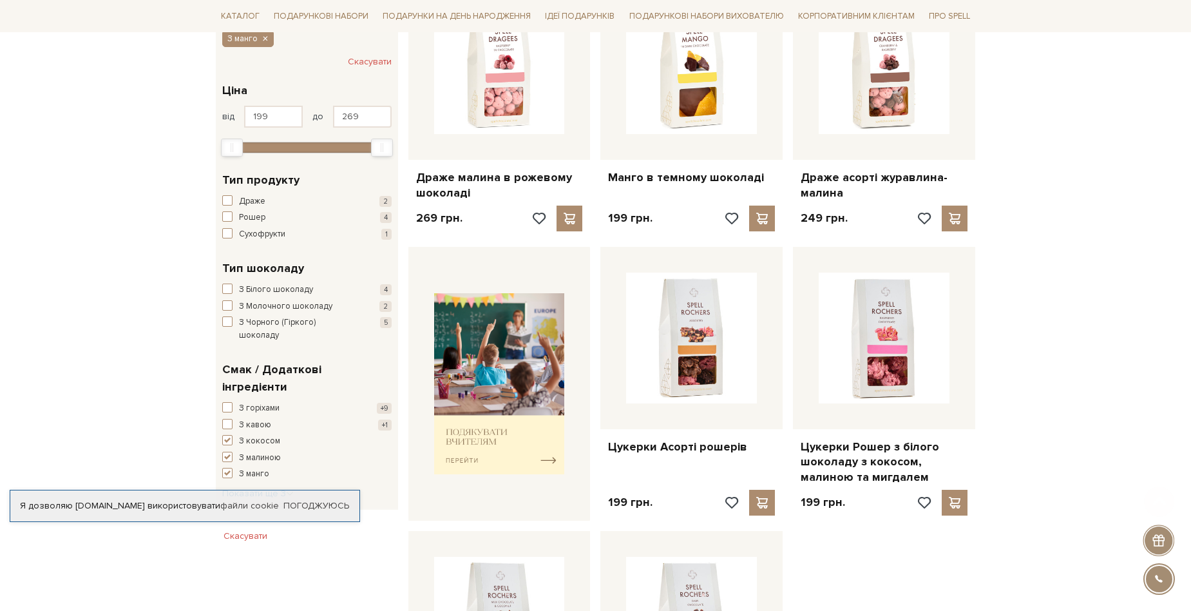
scroll to position [322, 0]
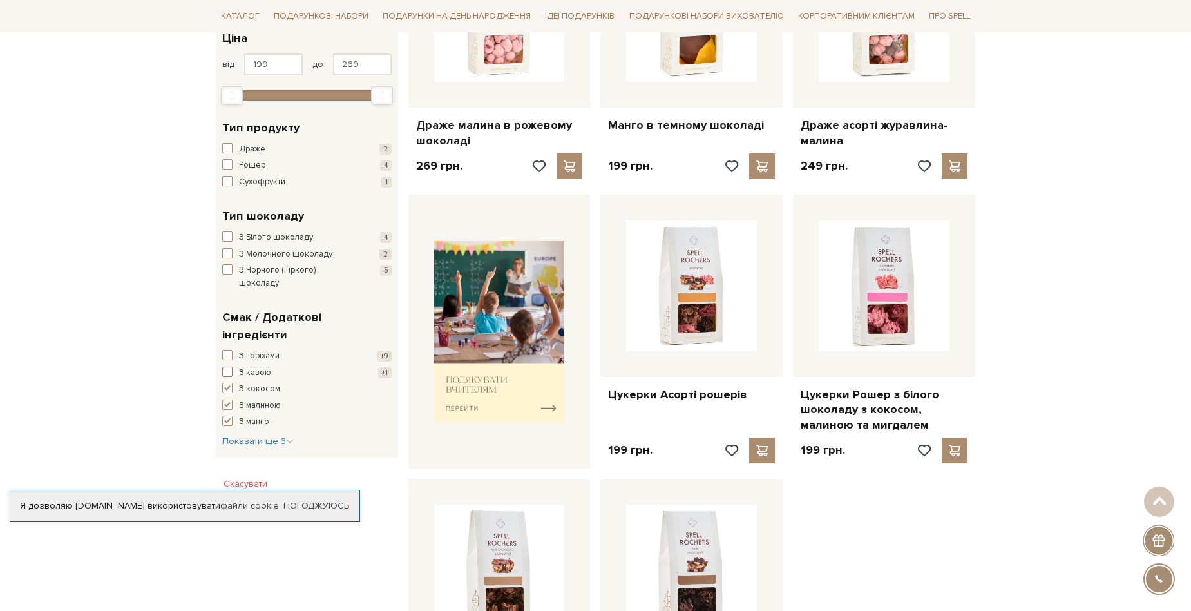
click at [226, 367] on span "button" at bounding box center [227, 372] width 10 height 10
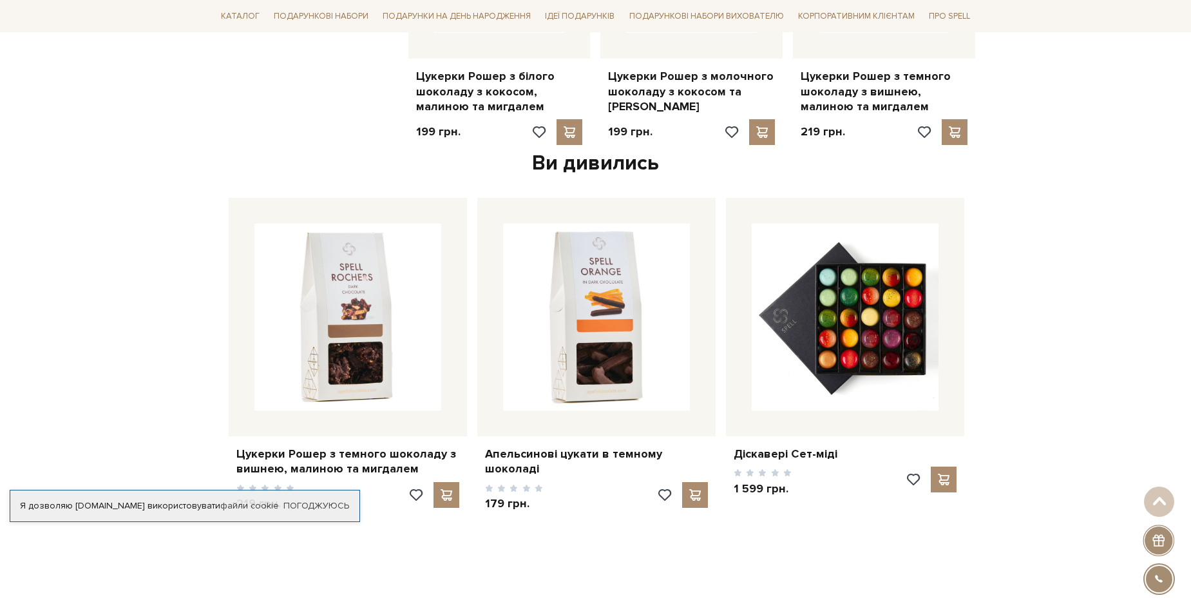
scroll to position [902, 0]
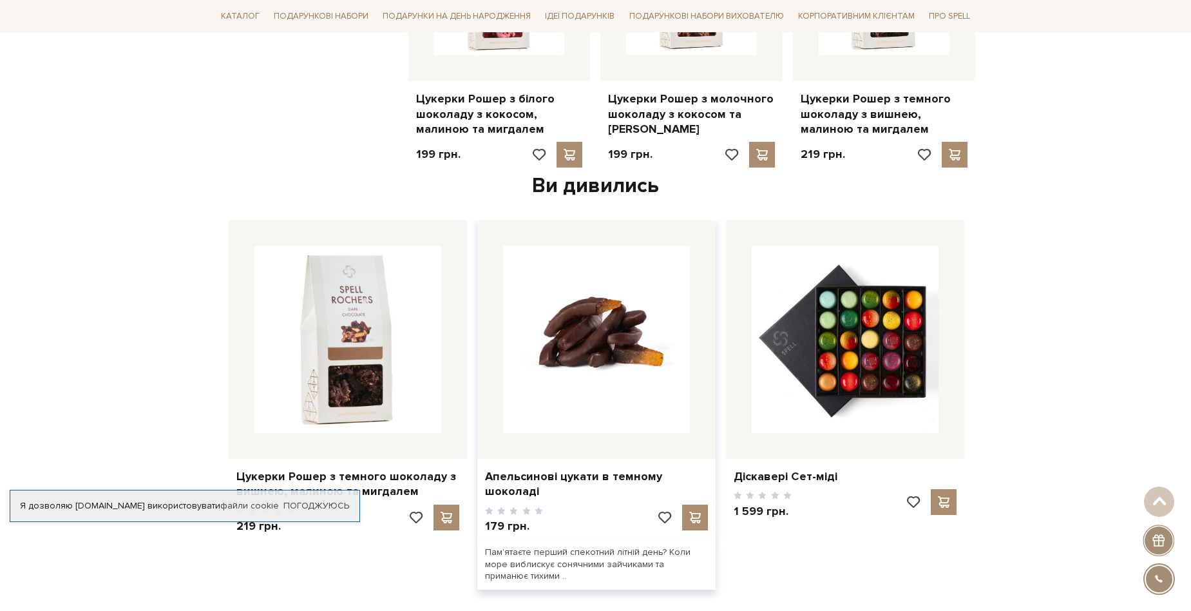
click at [569, 301] on img at bounding box center [596, 339] width 187 height 187
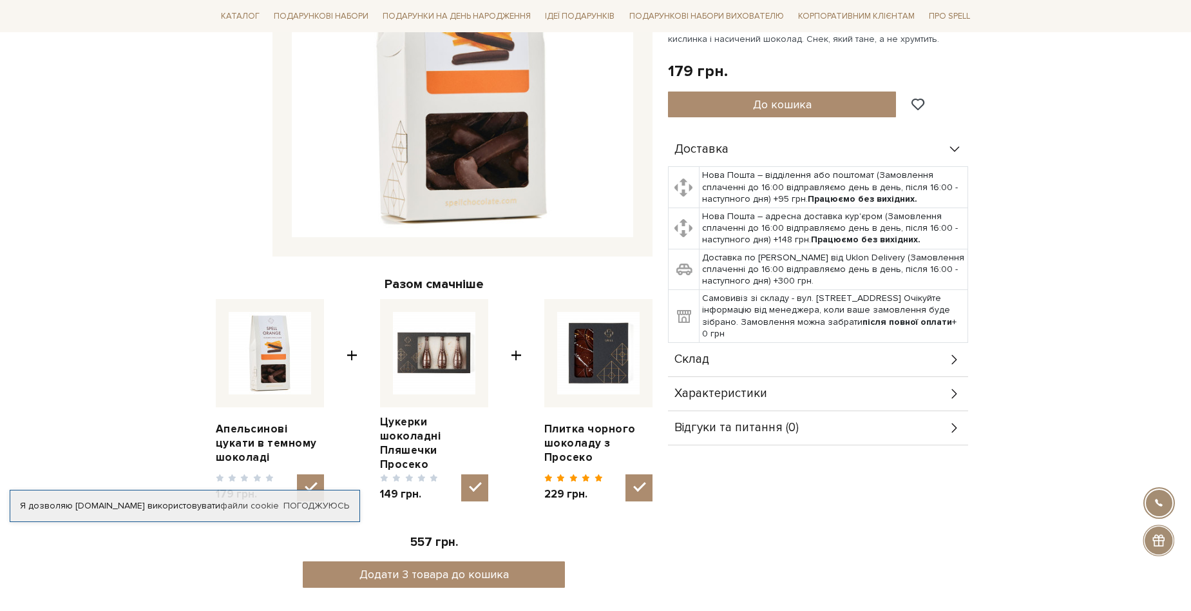
scroll to position [322, 0]
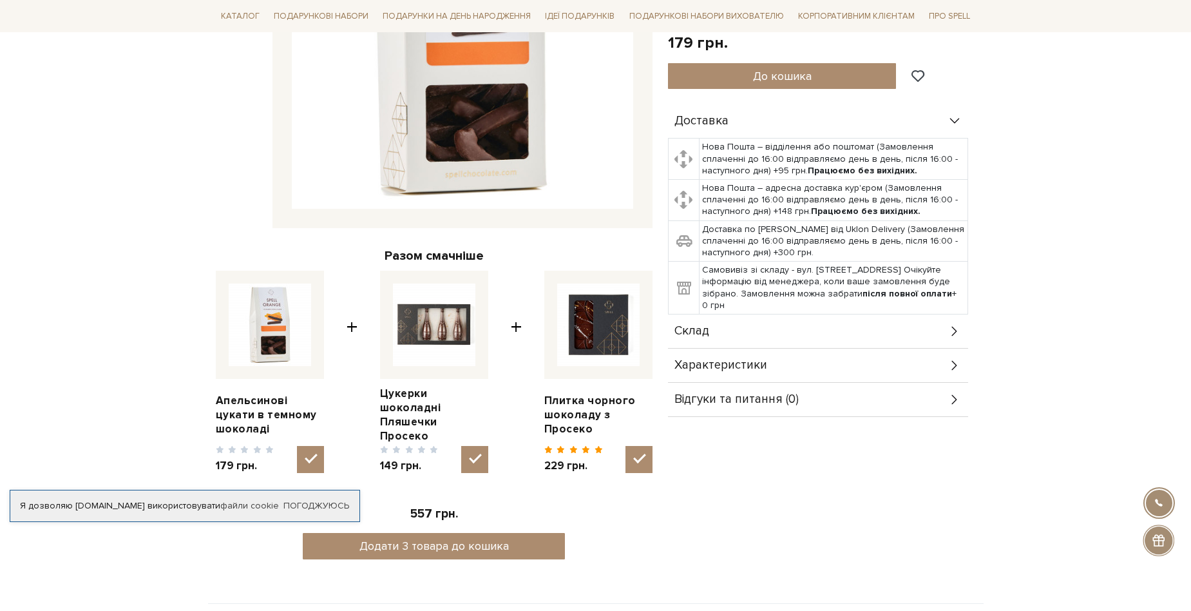
click at [443, 327] on img at bounding box center [434, 324] width 82 height 82
click at [461, 446] on input "checkbox" at bounding box center [474, 459] width 27 height 27
checkbox input "false"
click at [434, 399] on link "Цукерки шоколадні Пляшечки Просеко" at bounding box center [434, 414] width 108 height 57
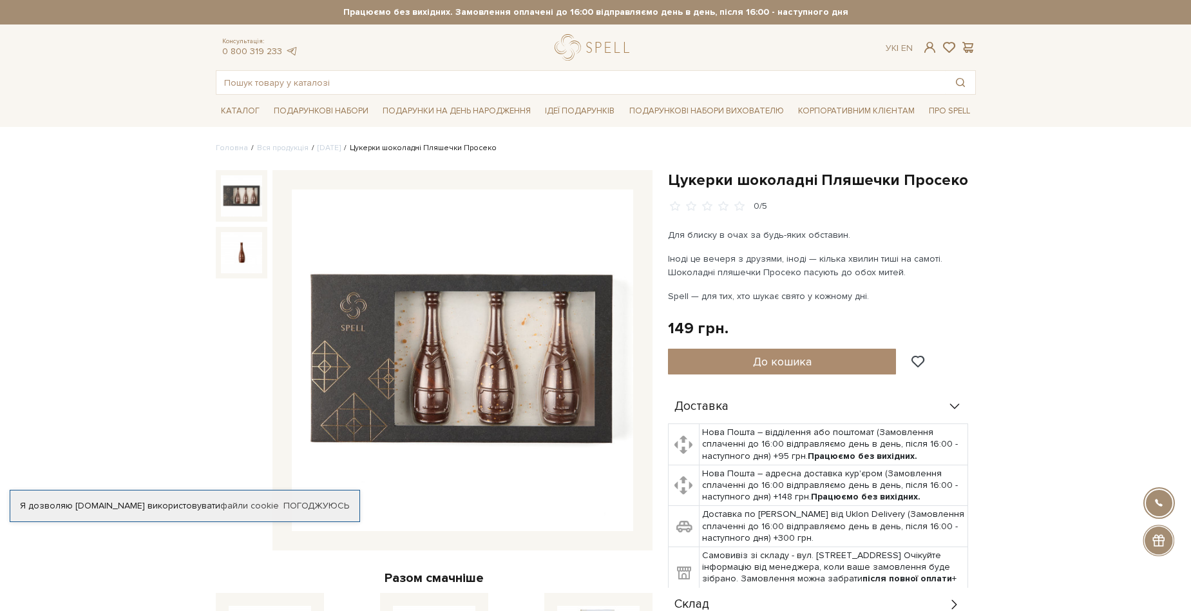
click at [268, 252] on div at bounding box center [434, 360] width 437 height 380
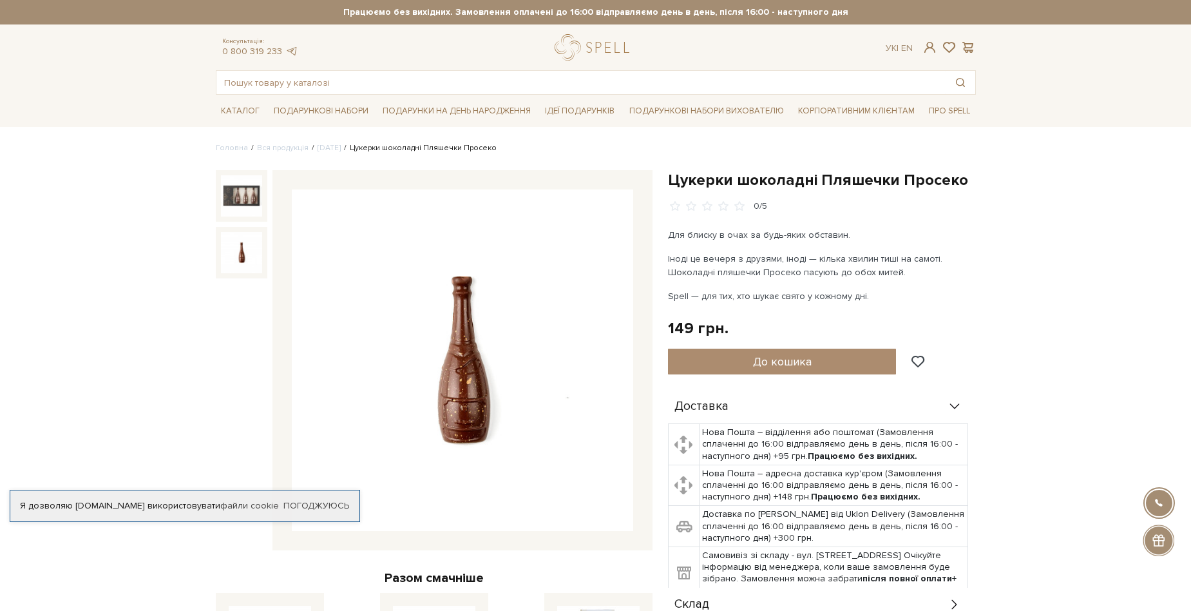
click at [250, 251] on img at bounding box center [241, 252] width 41 height 41
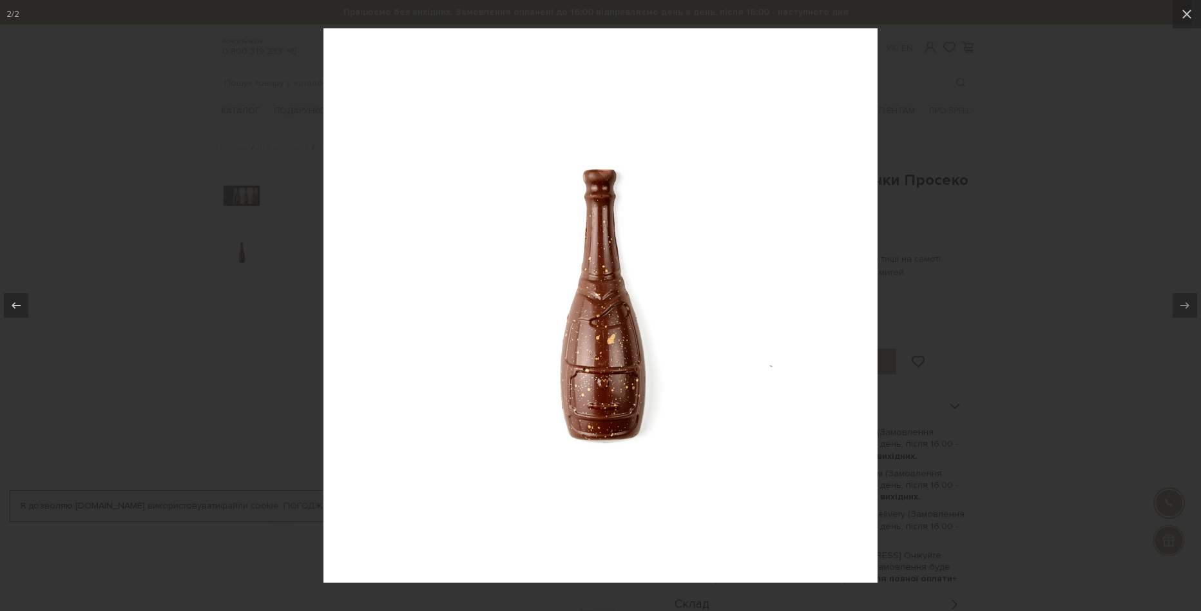
click at [250, 251] on div at bounding box center [600, 305] width 1201 height 611
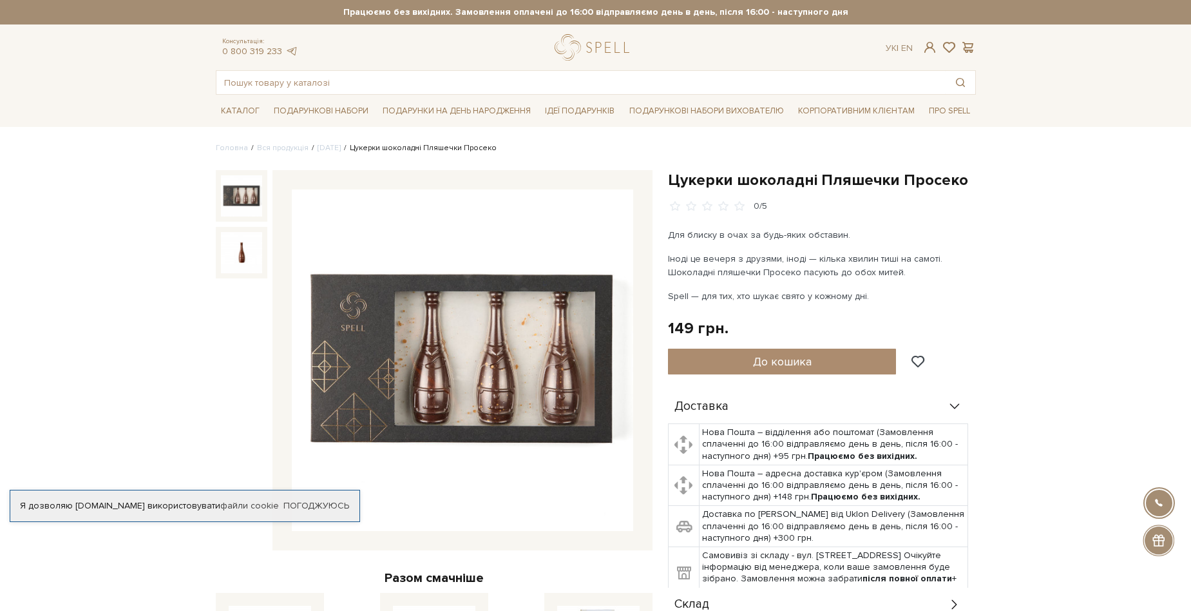
click at [225, 187] on img at bounding box center [241, 195] width 41 height 41
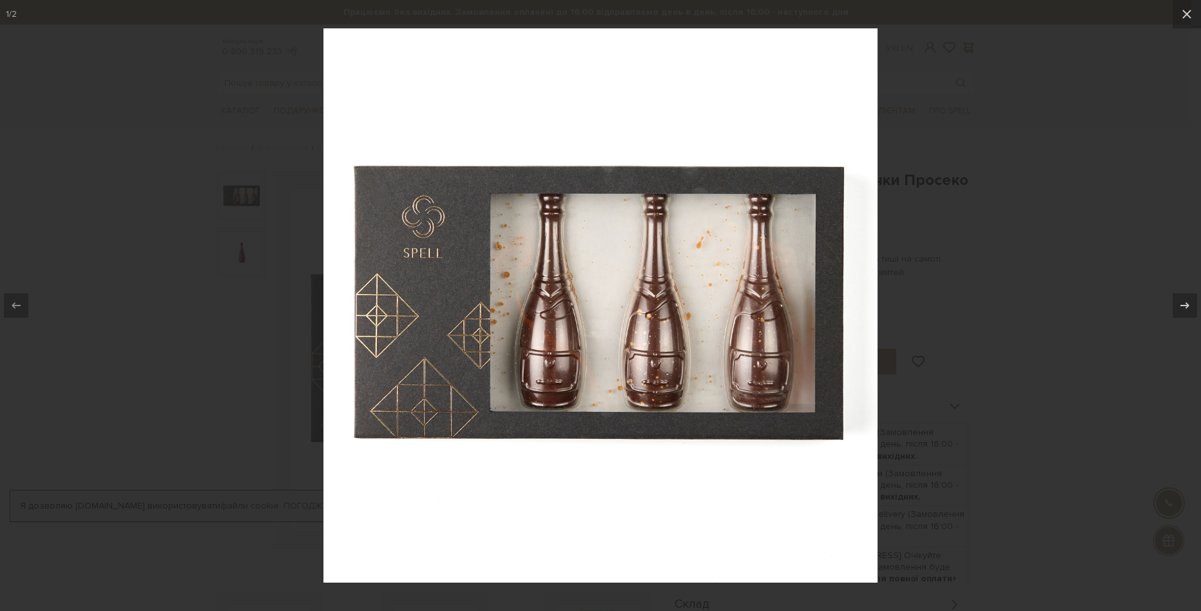
click at [929, 369] on div at bounding box center [600, 305] width 1201 height 611
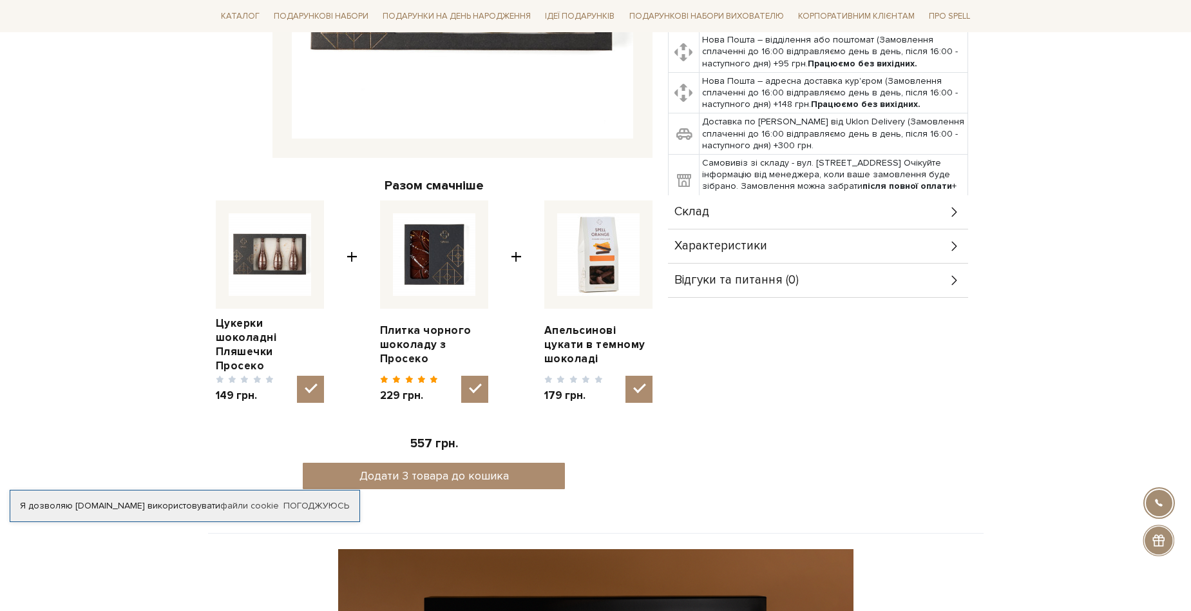
scroll to position [322, 0]
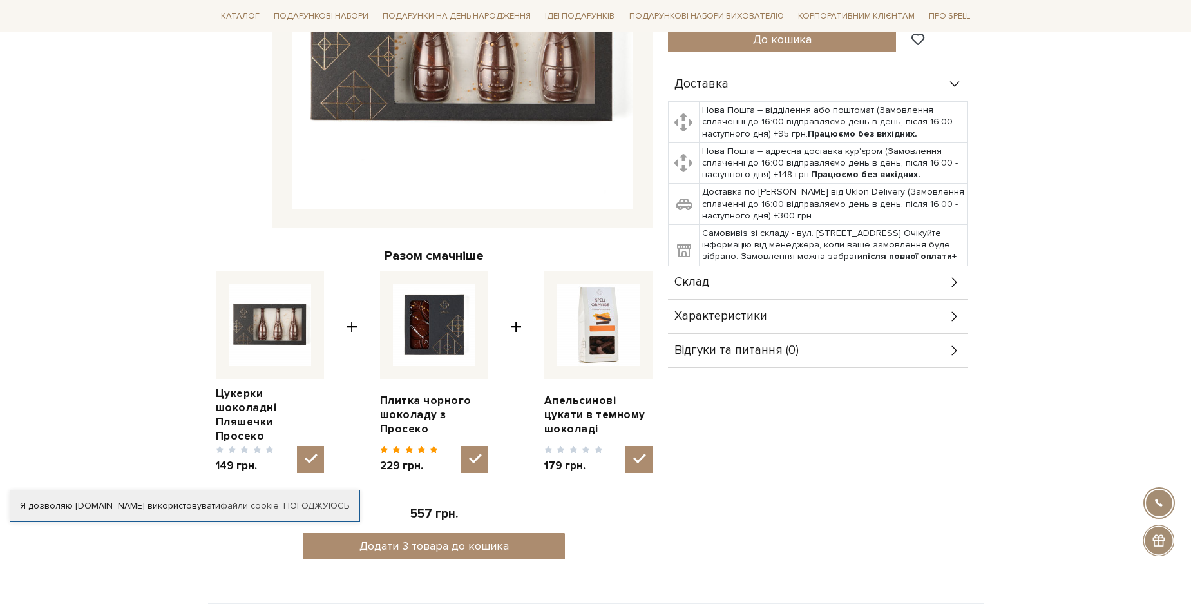
click at [454, 314] on img at bounding box center [434, 324] width 82 height 82
click at [461, 446] on input "checkbox" at bounding box center [474, 459] width 27 height 27
click at [454, 314] on img at bounding box center [434, 324] width 82 height 82
click at [461, 446] on input "checkbox" at bounding box center [474, 459] width 27 height 27
checkbox input "true"
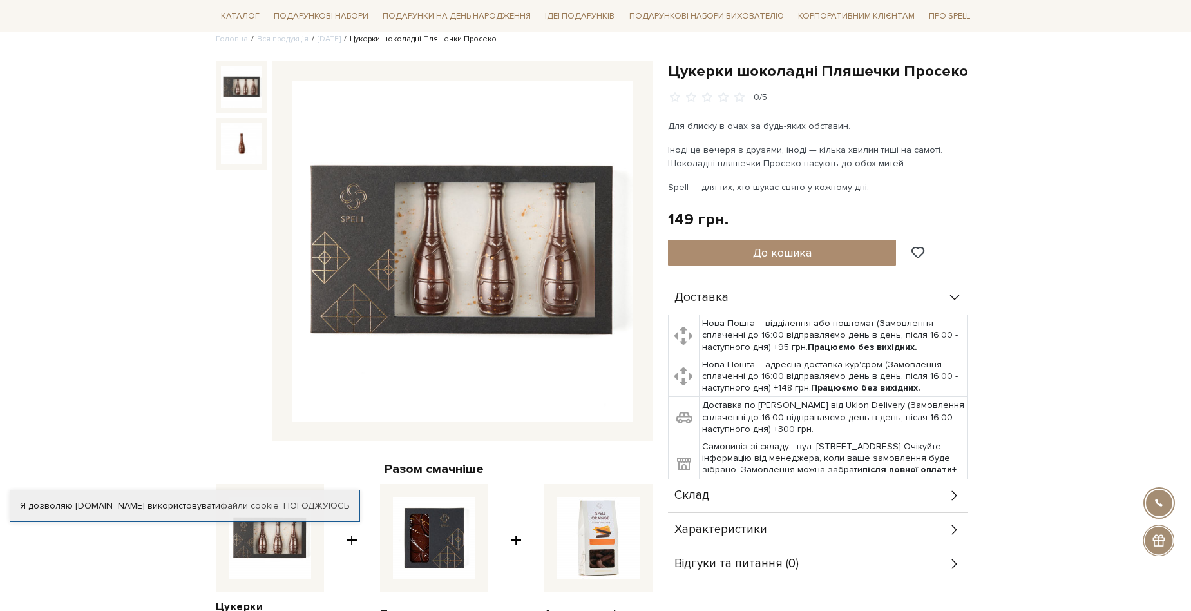
scroll to position [0, 0]
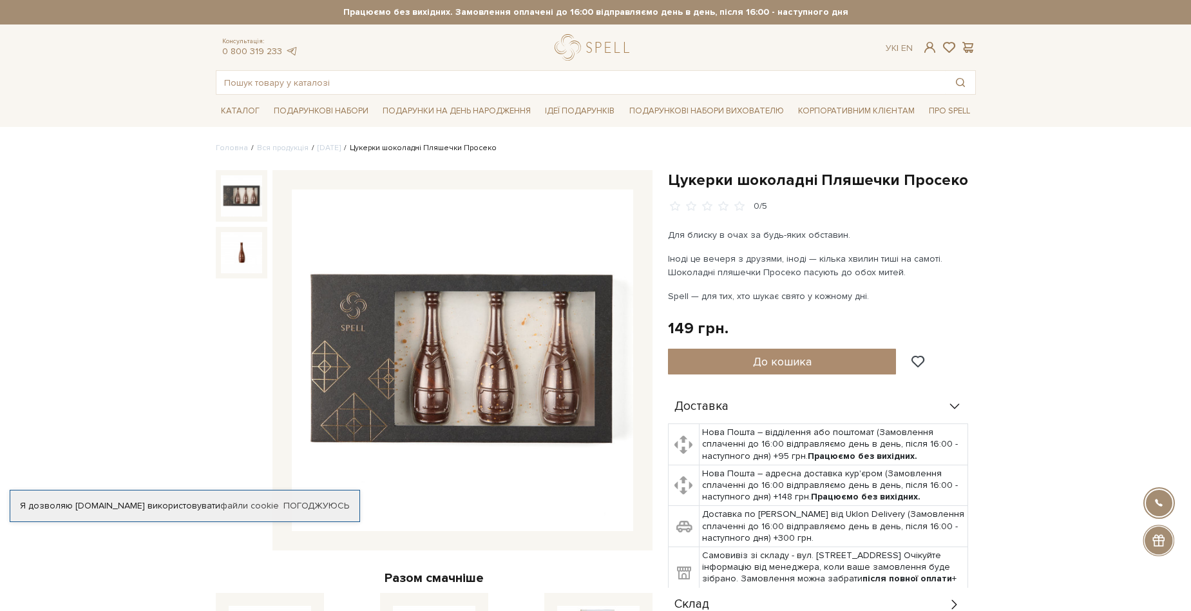
click at [487, 318] on img at bounding box center [462, 359] width 341 height 341
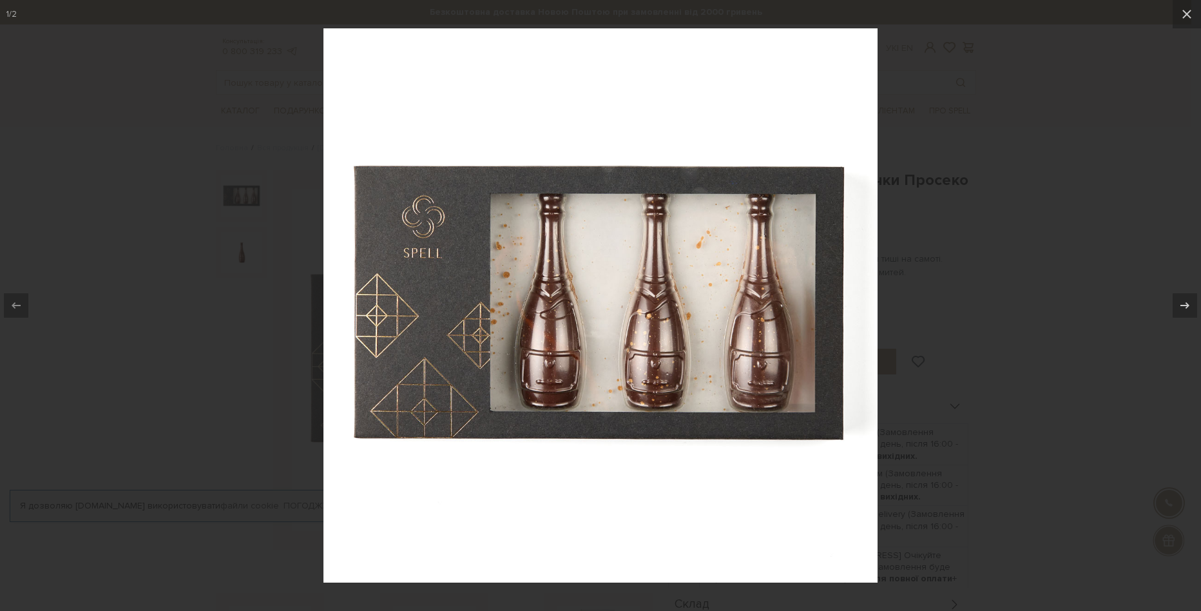
click at [1130, 334] on div at bounding box center [600, 305] width 1201 height 611
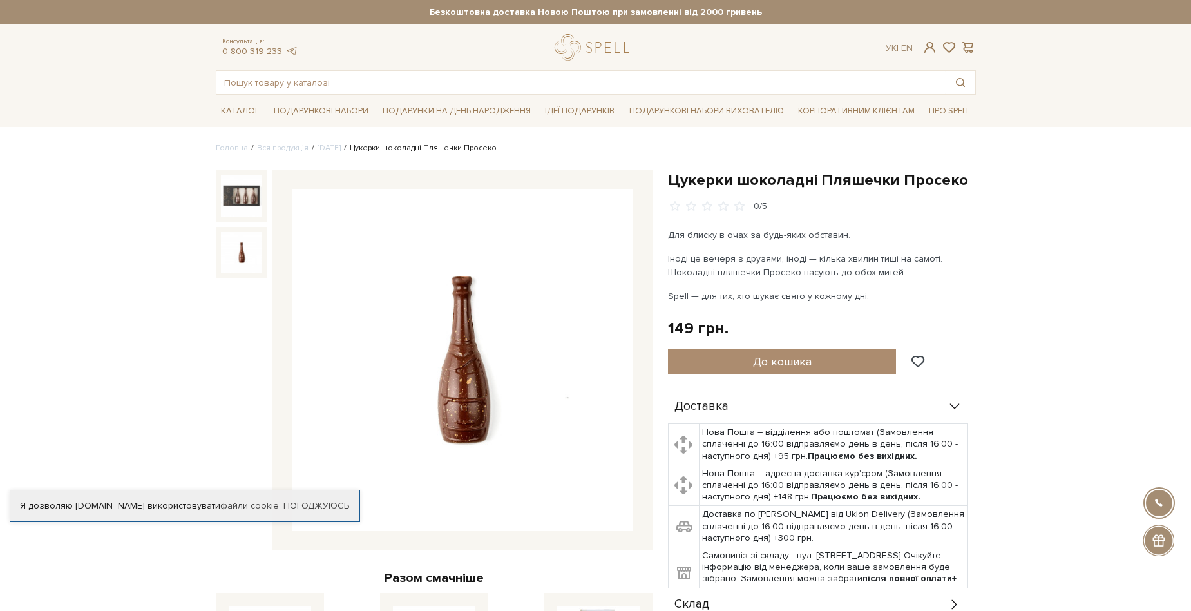
click at [259, 257] on img at bounding box center [241, 252] width 41 height 41
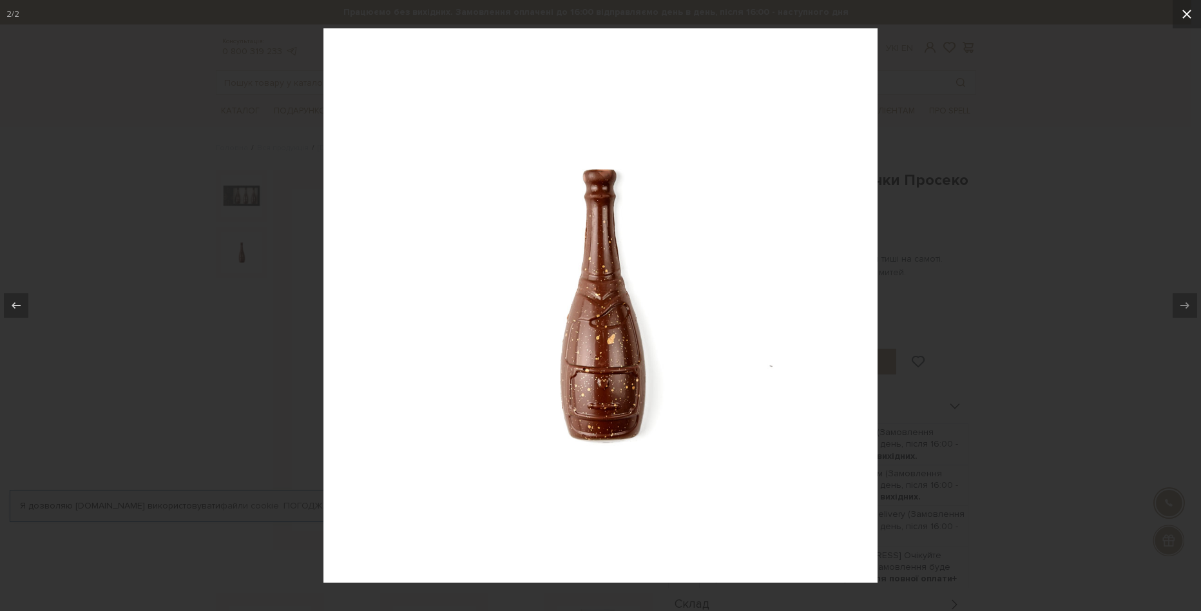
click at [1189, 10] on icon at bounding box center [1186, 13] width 15 height 15
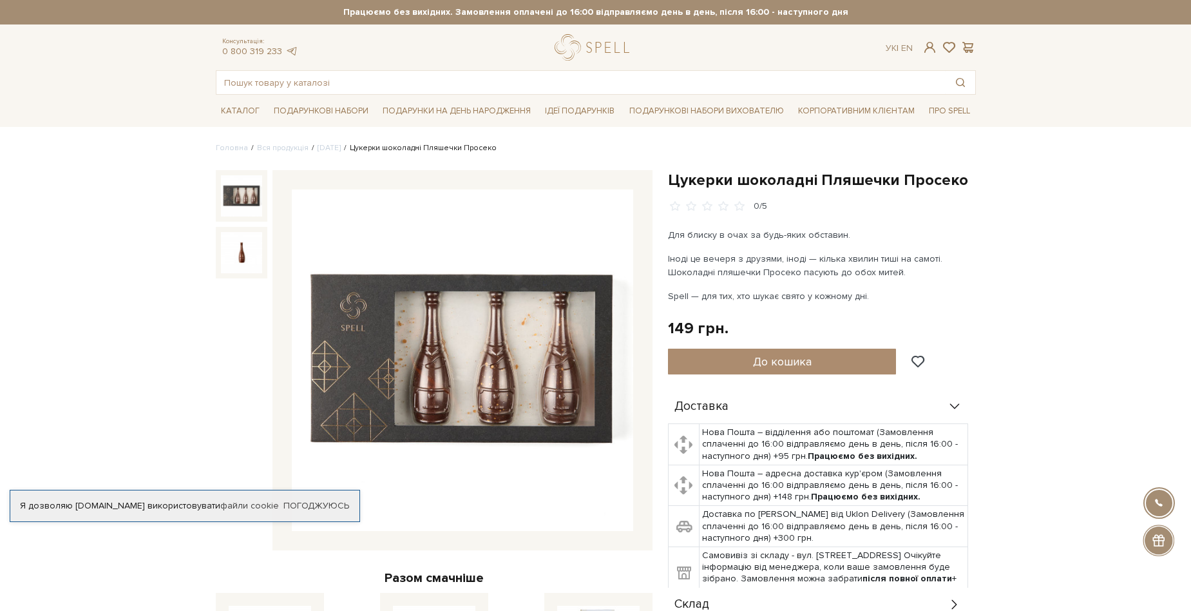
click at [263, 190] on div at bounding box center [242, 196] width 52 height 52
drag, startPoint x: 1030, startPoint y: 349, endPoint x: 1036, endPoint y: 343, distance: 8.2
click at [779, 253] on p "Іноді це вечеря з друзями, іноді — кілька хвилин тиші на самоті. Шоколадні пляш…" at bounding box center [819, 265] width 302 height 27
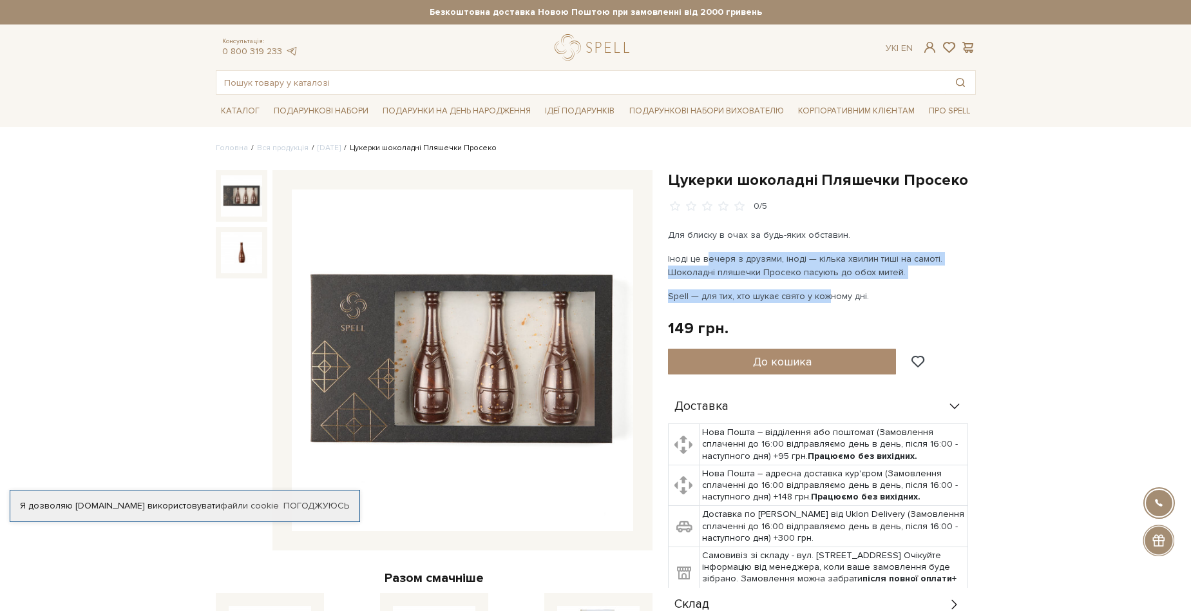
drag, startPoint x: 824, startPoint y: 296, endPoint x: 709, endPoint y: 259, distance: 121.2
click at [709, 259] on div "Для блиску в очах за будь-яких обставин. Іноді це вечеря з друзями, іноді — кіл…" at bounding box center [819, 265] width 302 height 75
click at [719, 263] on p "Іноді це вечеря з друзями, іноді — кілька хвилин тиші на самоті. Шоколадні пляш…" at bounding box center [819, 265] width 302 height 27
drag, startPoint x: 665, startPoint y: 257, endPoint x: 904, endPoint y: 295, distance: 242.0
click at [904, 295] on div "Цукерки шоколадні Пляшечки Просеко 0/5 Для блиску в очах за будь-яких обставин.…" at bounding box center [821, 532] width 323 height 725
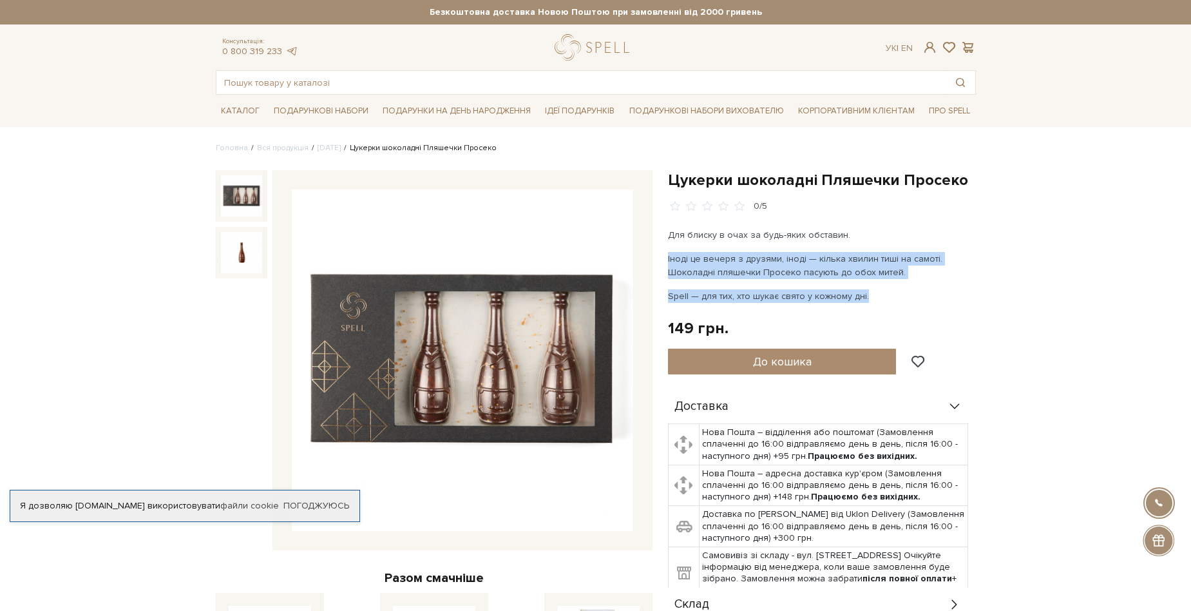
click at [763, 275] on p "Іноді це вечеря з друзями, іноді — кілька хвилин тиші на самоті. Шоколадні пляш…" at bounding box center [819, 265] width 302 height 27
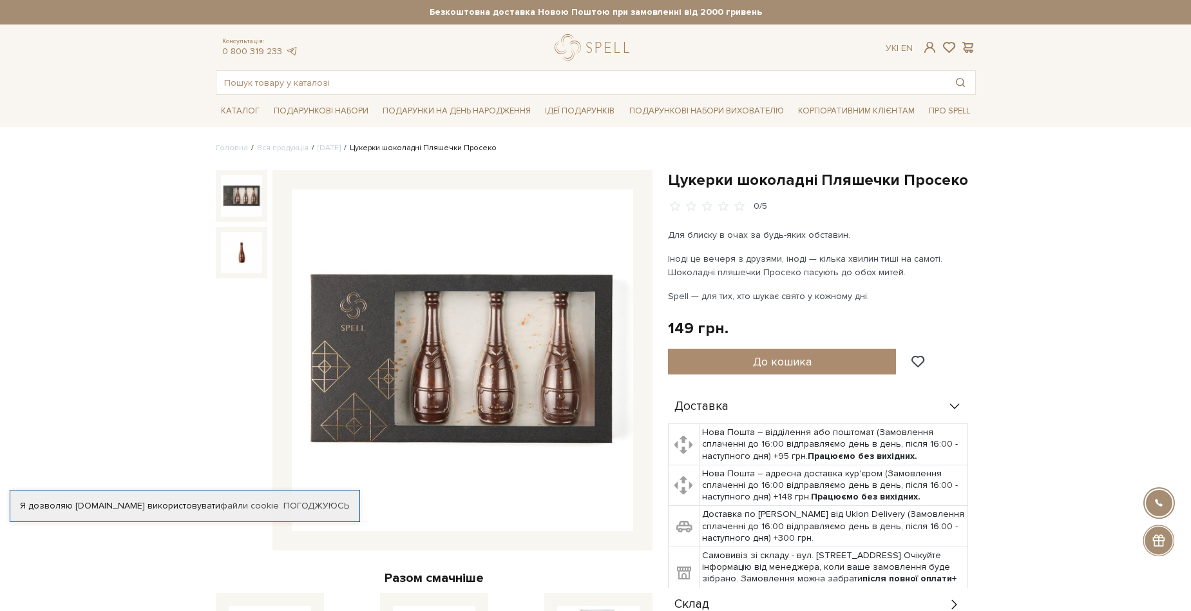
click at [766, 272] on p "Іноді це вечеря з друзями, іноді — кілька хвилин тиші на самоті. Шоколадні пляш…" at bounding box center [819, 265] width 302 height 27
click at [767, 274] on p "Іноді це вечеря з друзями, іноді — кілька хвилин тиші на самоті. Шоколадні пляш…" at bounding box center [819, 265] width 302 height 27
click at [759, 267] on p "Іноді це вечеря з друзями, іноді — кілька хвилин тиші на самоті. Шоколадні пляш…" at bounding box center [819, 265] width 302 height 27
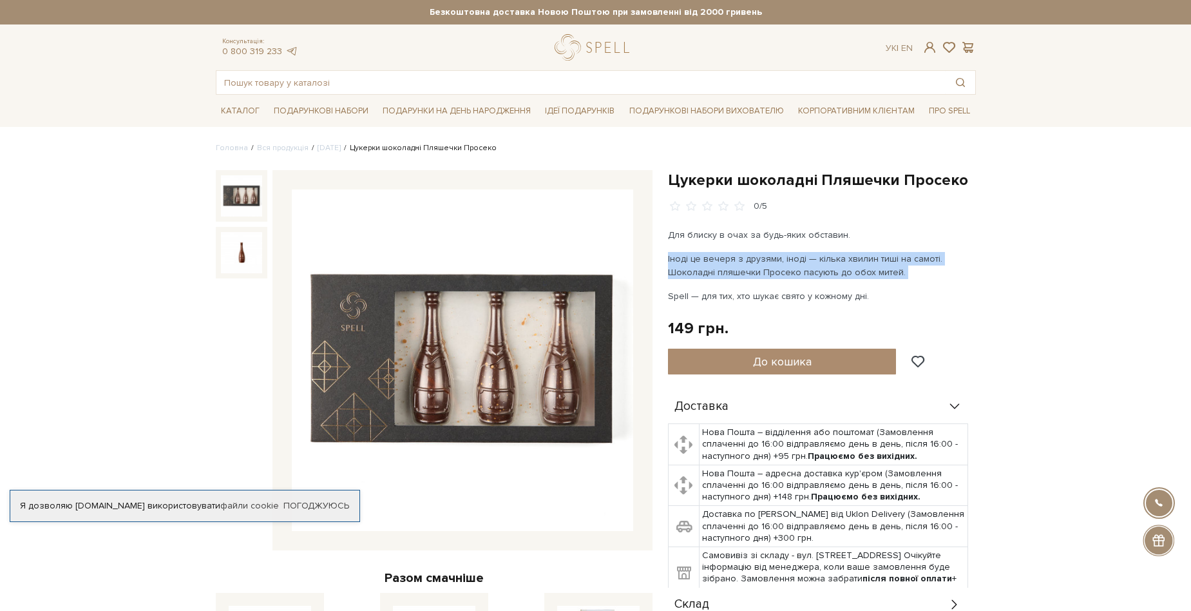
click at [759, 267] on p "Іноді це вечеря з друзями, іноді — кілька хвилин тиші на самоті. Шоколадні пляш…" at bounding box center [819, 265] width 302 height 27
